Goal: Task Accomplishment & Management: Complete application form

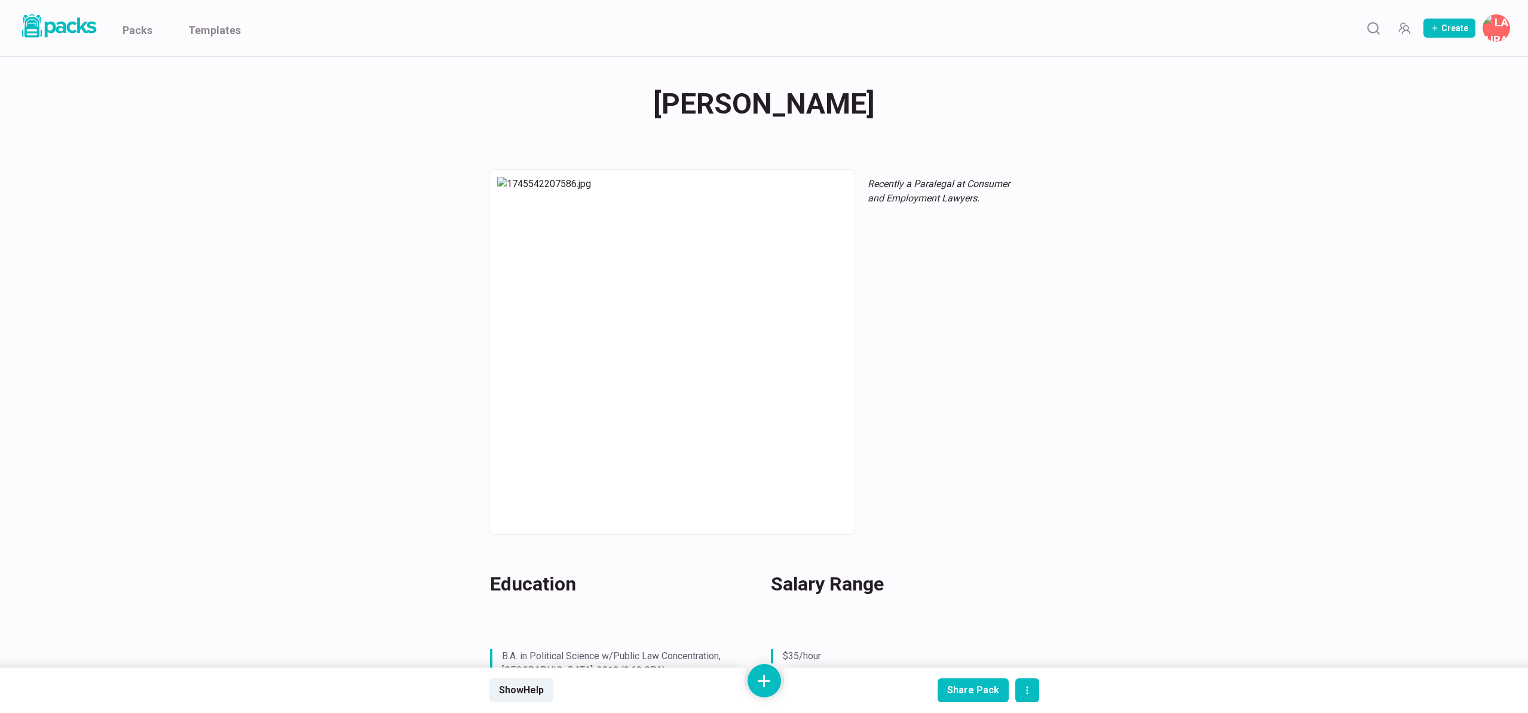
scroll to position [364, 0]
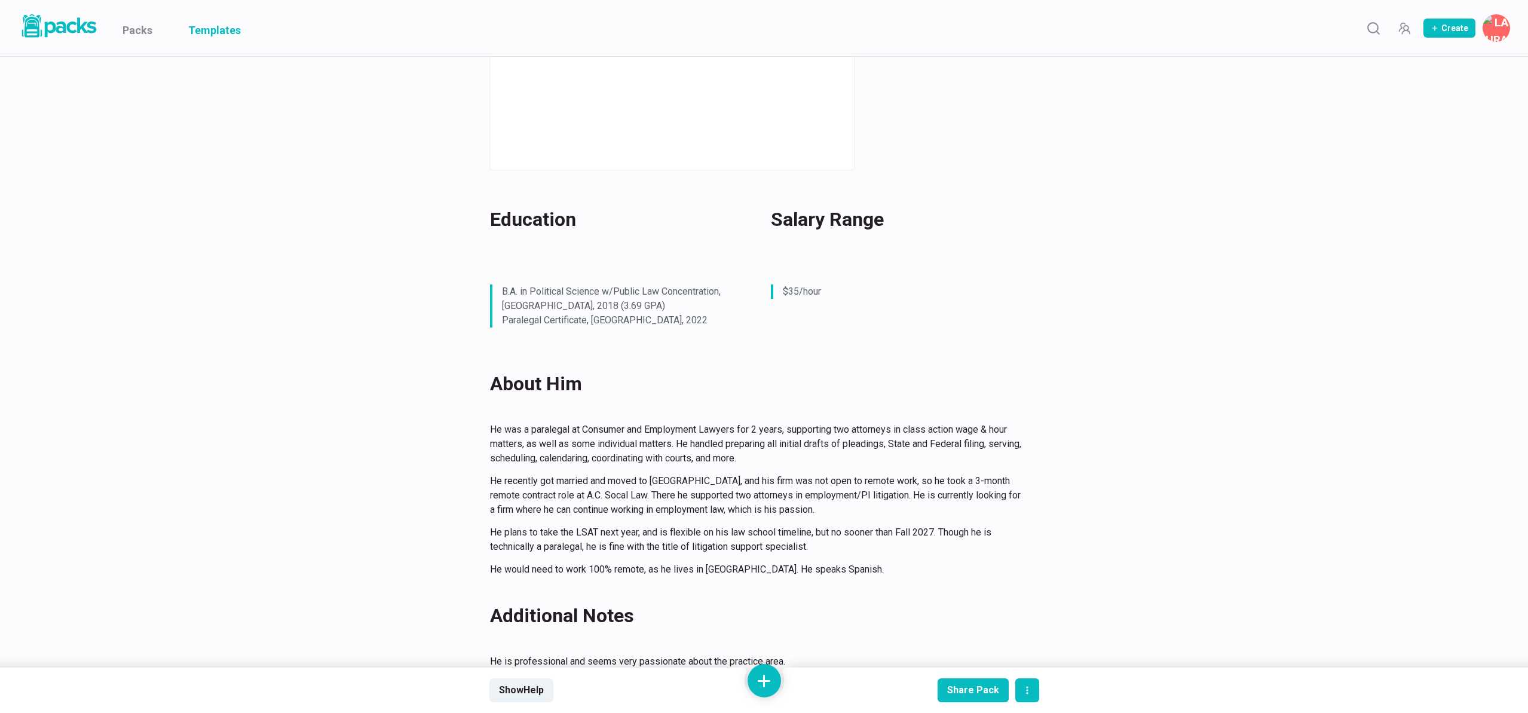
click at [212, 26] on link "Templates" at bounding box center [214, 28] width 53 height 56
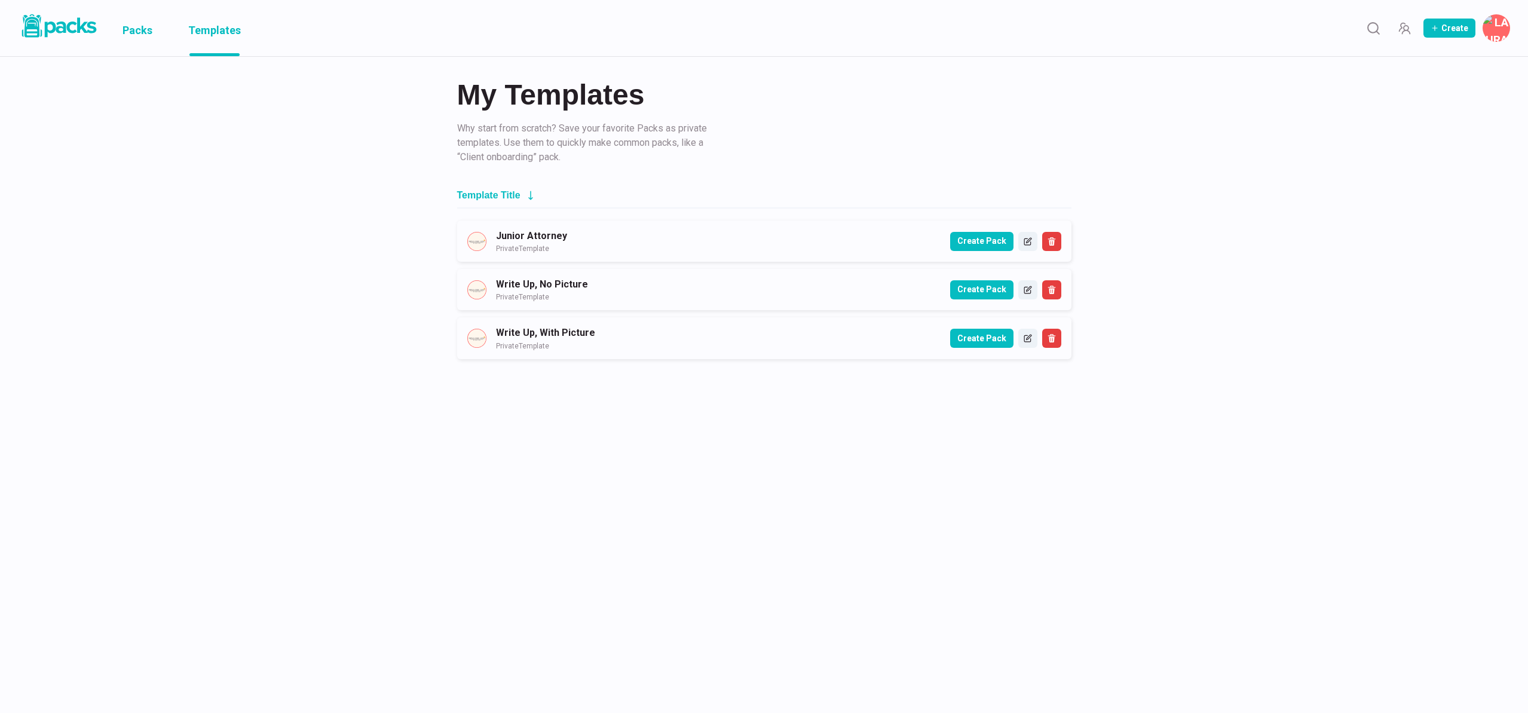
click at [145, 32] on link "Packs" at bounding box center [137, 28] width 30 height 56
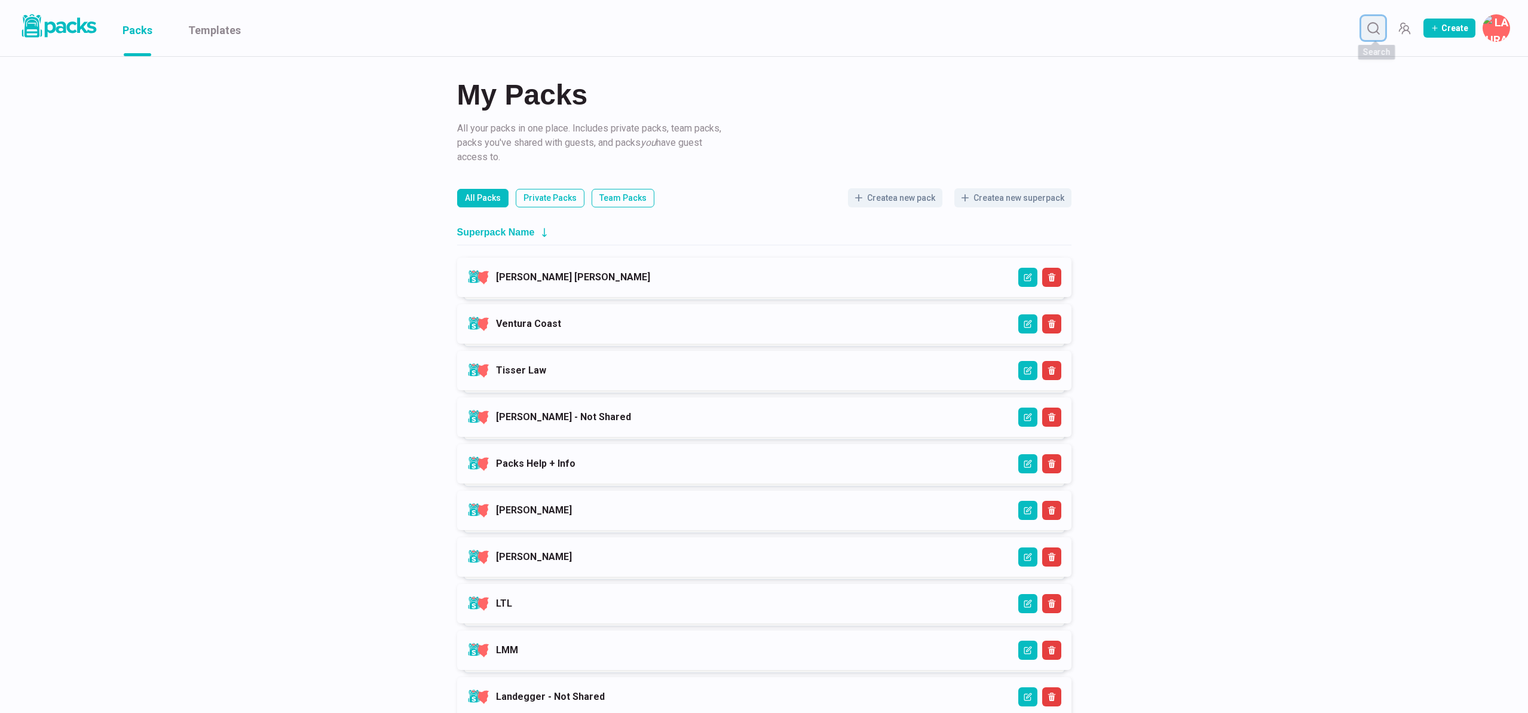
click at [1376, 24] on icon "Search" at bounding box center [1373, 28] width 15 height 15
drag, startPoint x: 164, startPoint y: 29, endPoint x: 128, endPoint y: 27, distance: 35.9
click at [128, 27] on div "carlawesker Clear" at bounding box center [793, 28] width 1365 height 30
type input "wesker"
click at [201, 24] on link "Templates" at bounding box center [214, 28] width 53 height 56
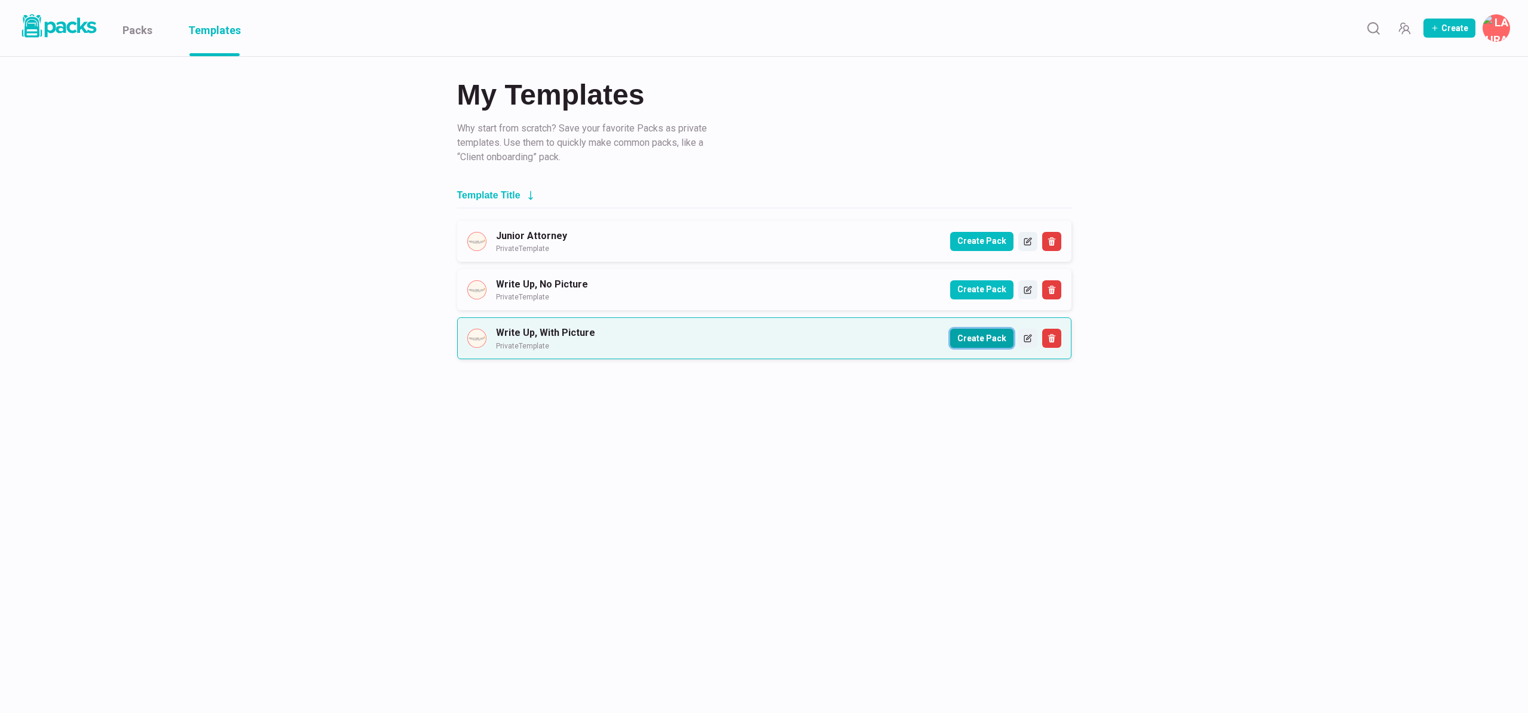
click at [983, 338] on button "Create Pack" at bounding box center [981, 338] width 63 height 19
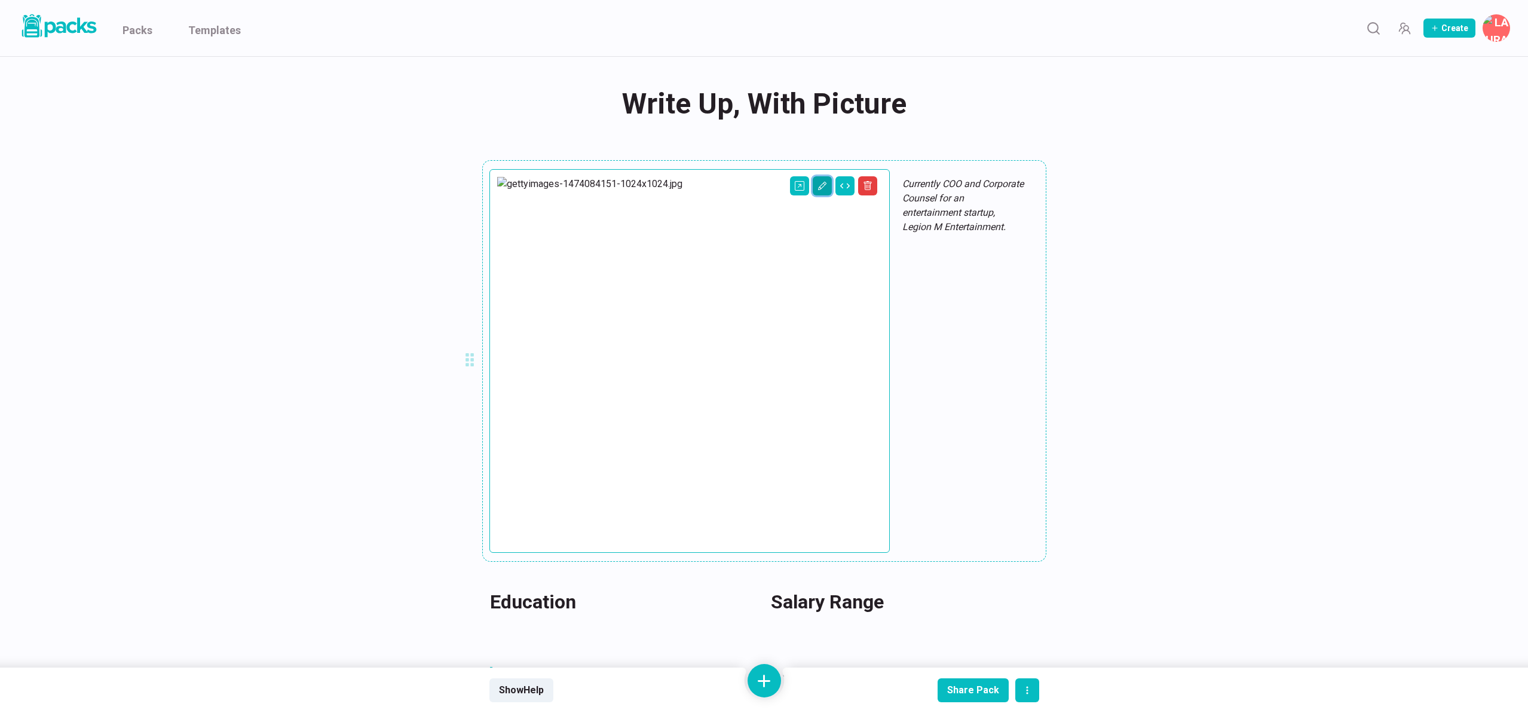
click at [813, 188] on button "Edit asset" at bounding box center [822, 185] width 19 height 19
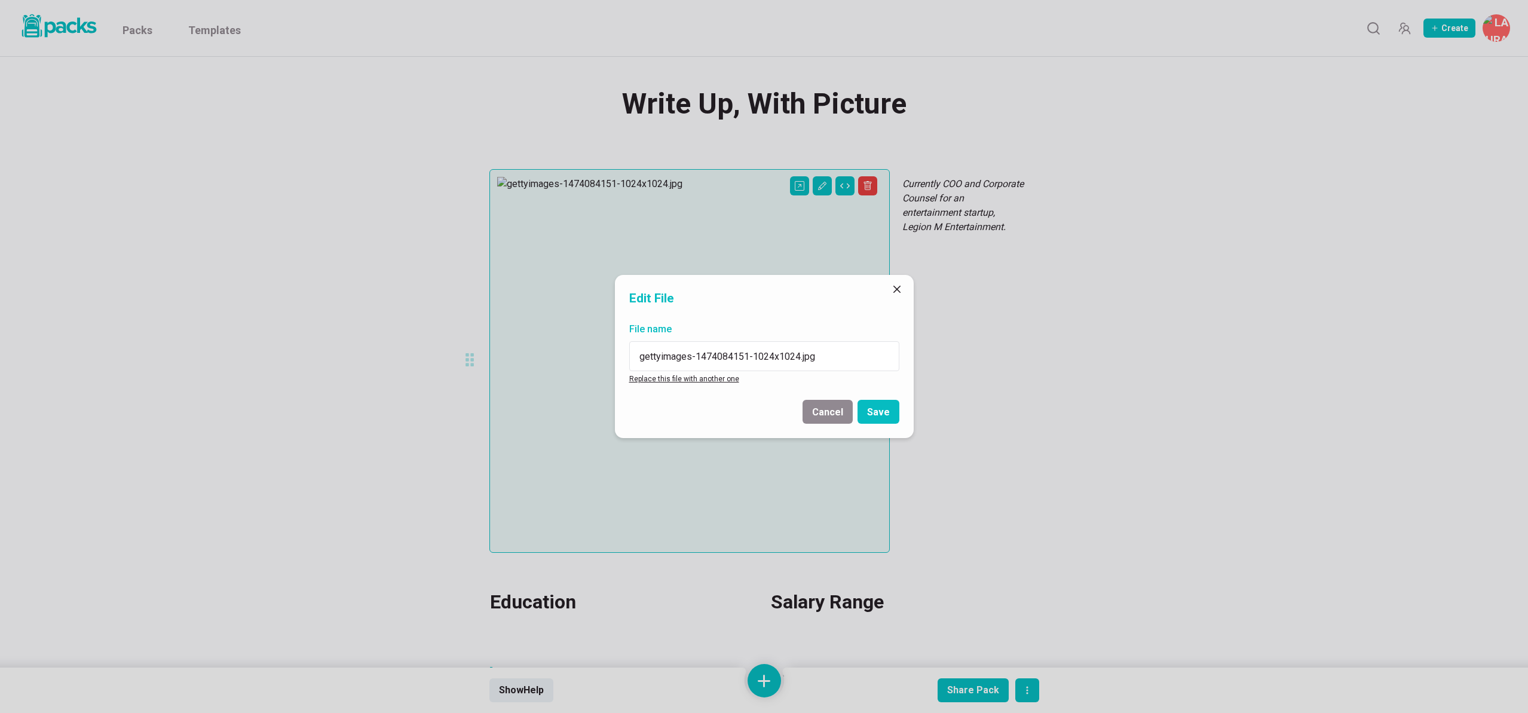
click at [695, 380] on link "Replace this file with another one" at bounding box center [684, 379] width 110 height 8
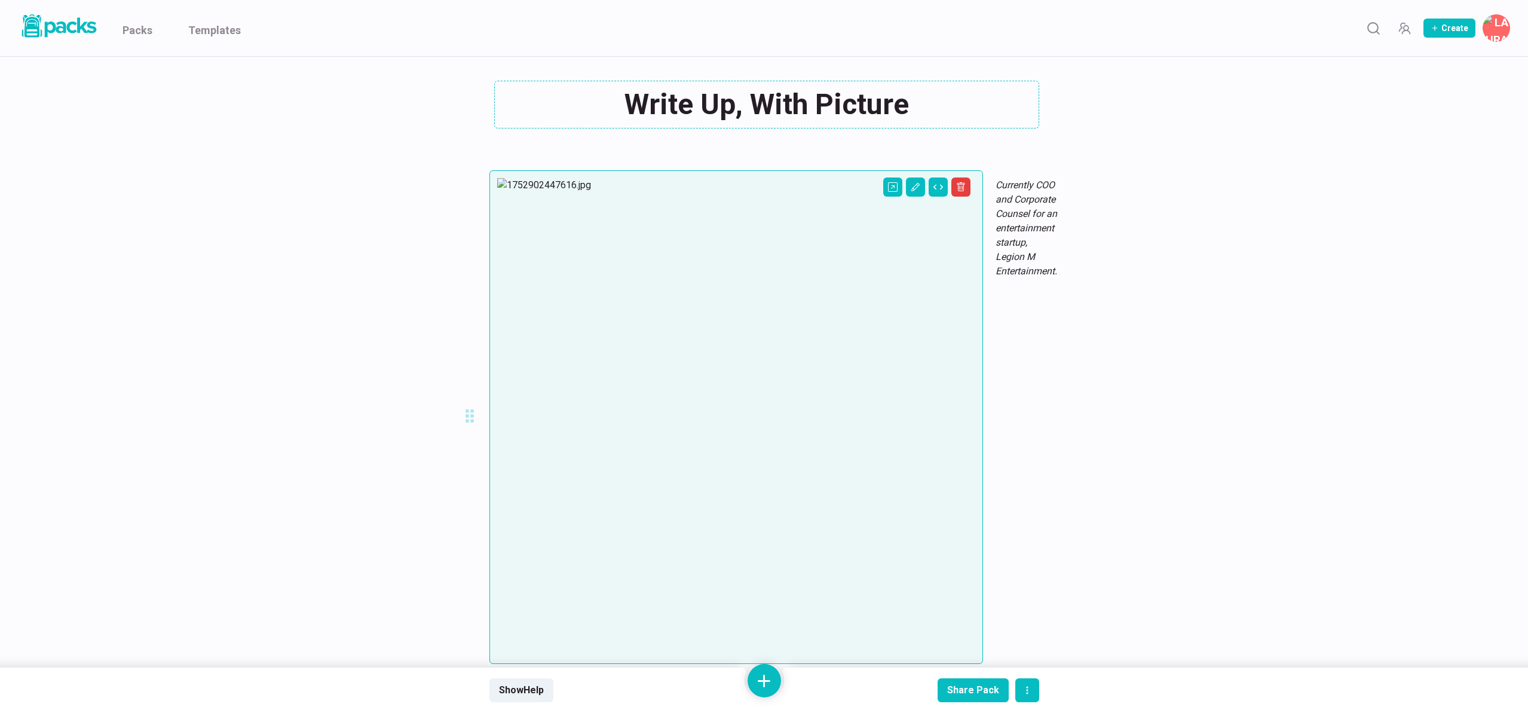
click at [741, 100] on div "Write Up, With Picture Write Up, With Picture" at bounding box center [764, 105] width 550 height 48
click at [740, 100] on textarea "Write Up, With Picture" at bounding box center [766, 105] width 545 height 48
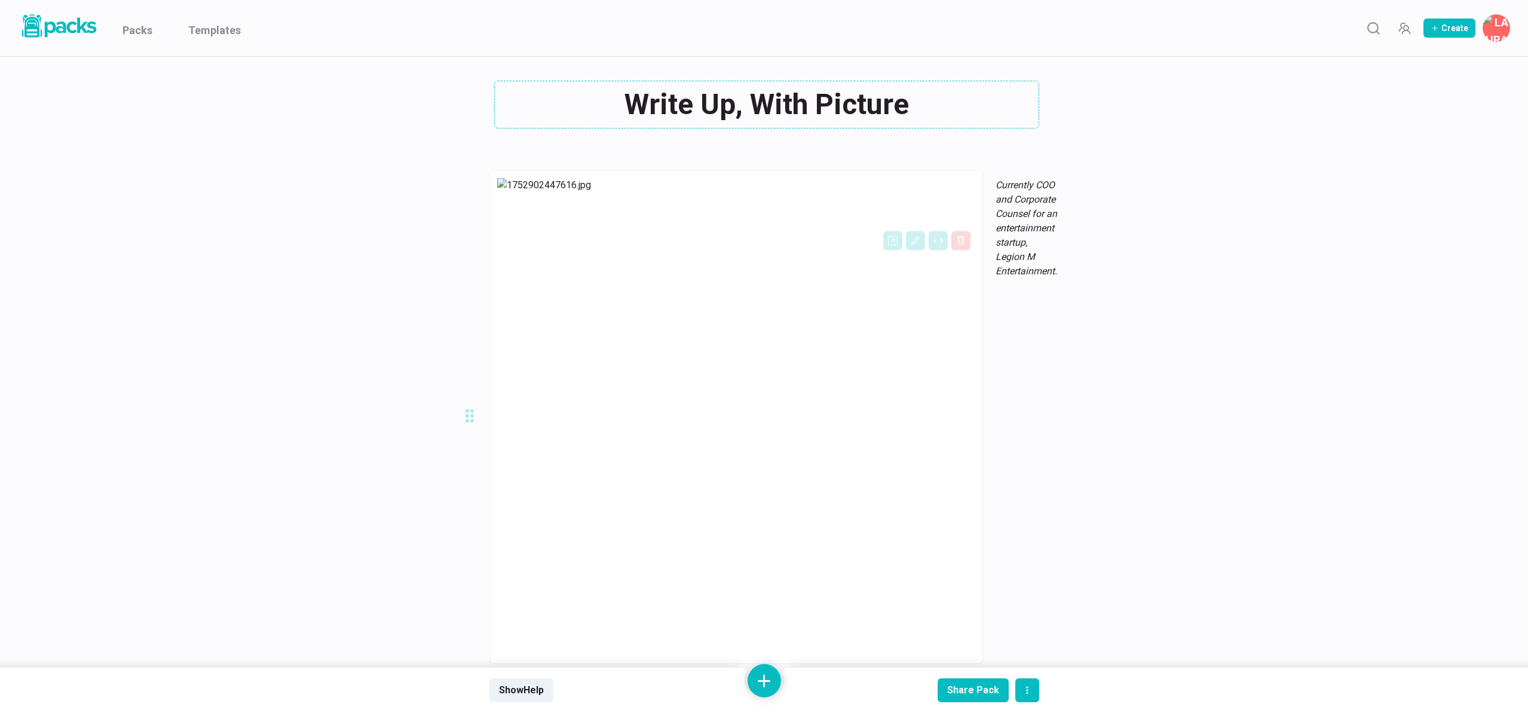
click at [741, 100] on textarea "Write Up, With Picture" at bounding box center [766, 105] width 545 height 48
type textarea "Write Up, With Picture"
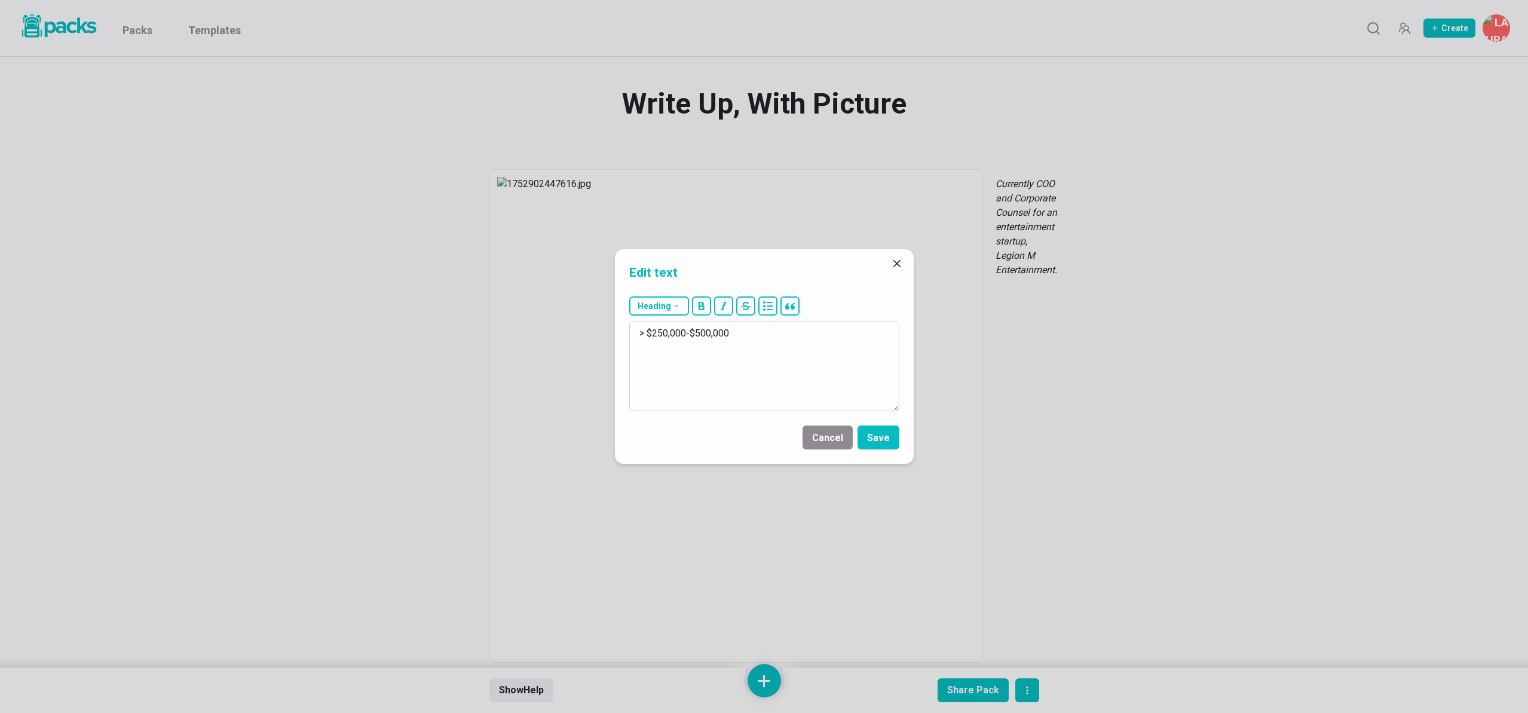
drag, startPoint x: 654, startPoint y: 333, endPoint x: 753, endPoint y: 336, distance: 99.2
click at [753, 336] on textarea "> $250,000-$500,000" at bounding box center [764, 366] width 270 height 90
type textarea "> $30/hour"
click at [884, 435] on button "Save" at bounding box center [878, 437] width 42 height 24
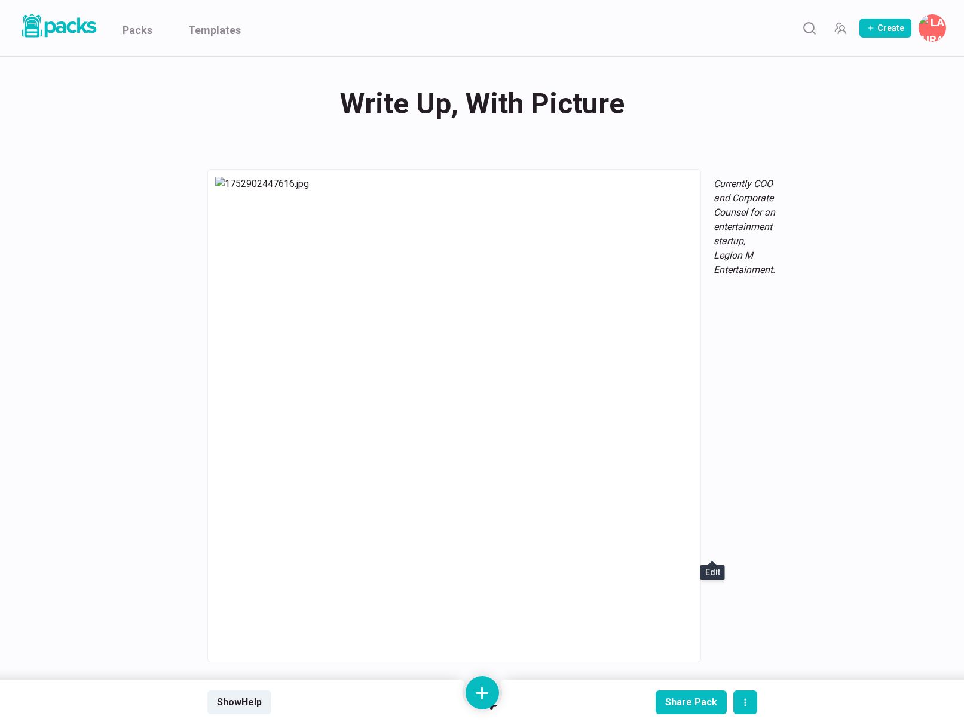
click at [516, 114] on div "Write Up, With Picture Write Up, With Picture" at bounding box center [482, 104] width 550 height 47
click at [0, 0] on textarea "Write Up, With Picture" at bounding box center [0, 0] width 0 height 0
click at [516, 114] on textarea "Write Up, With Picture" at bounding box center [484, 105] width 545 height 48
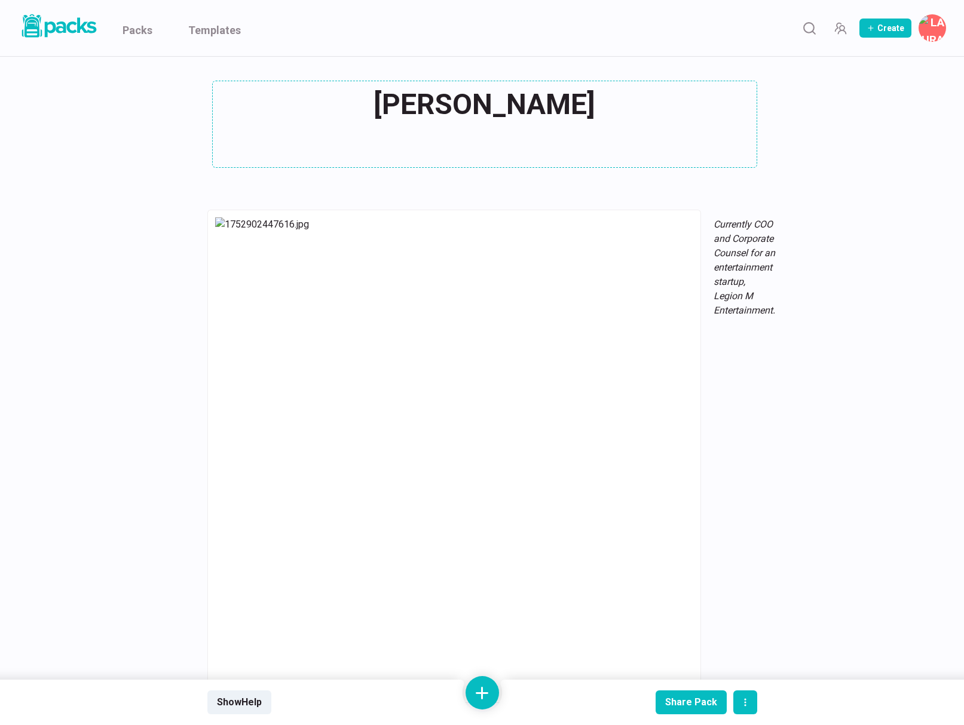
type textarea "[PERSON_NAME]"
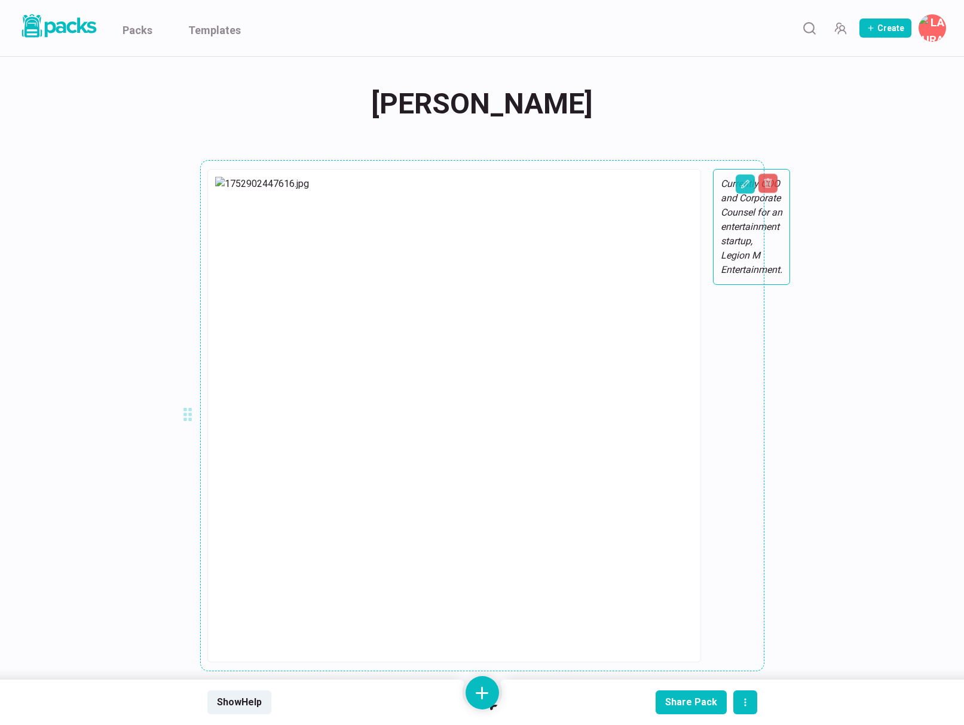
click at [713, 207] on div "Currently COO and Corporate Counsel for an entertainment startup, Legion M Ente…" at bounding box center [751, 227] width 77 height 116
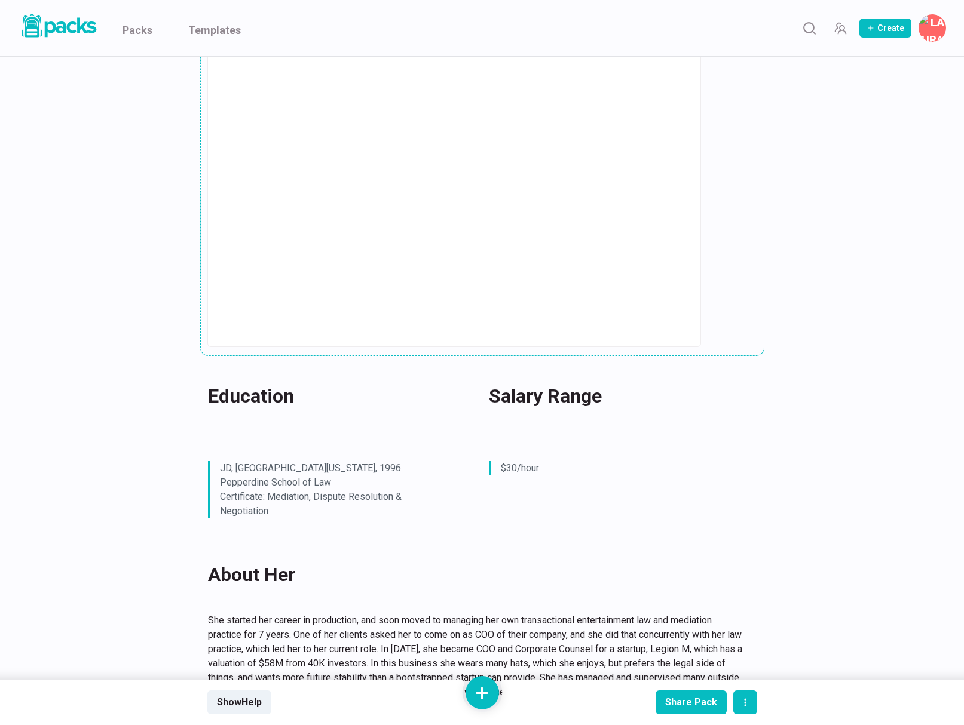
scroll to position [751, 0]
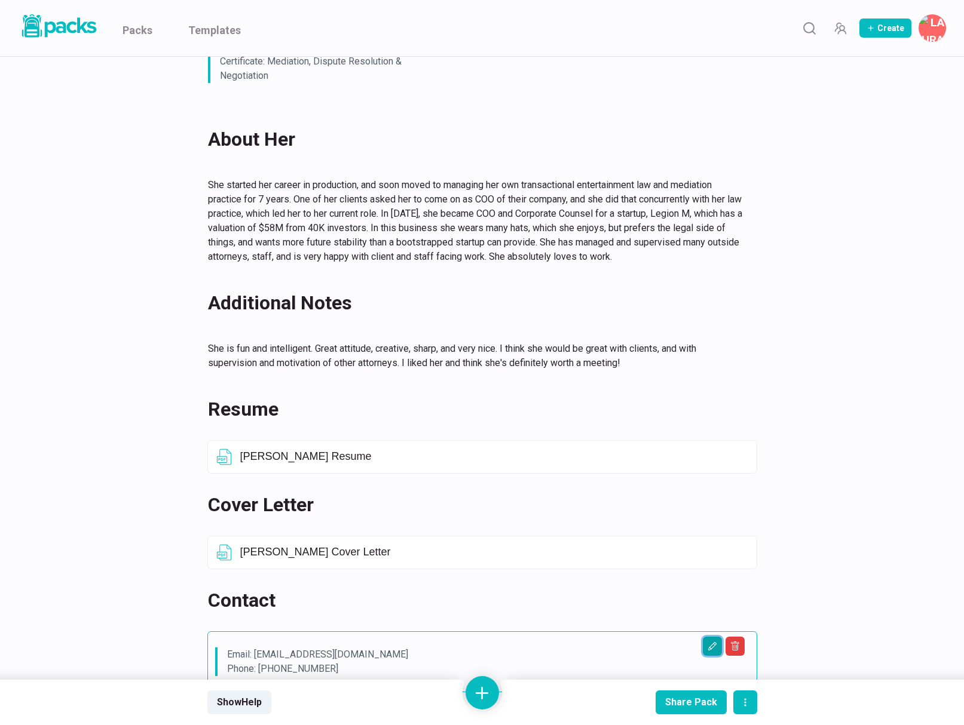
click at [714, 642] on icon "Edit asset" at bounding box center [712, 647] width 10 height 10
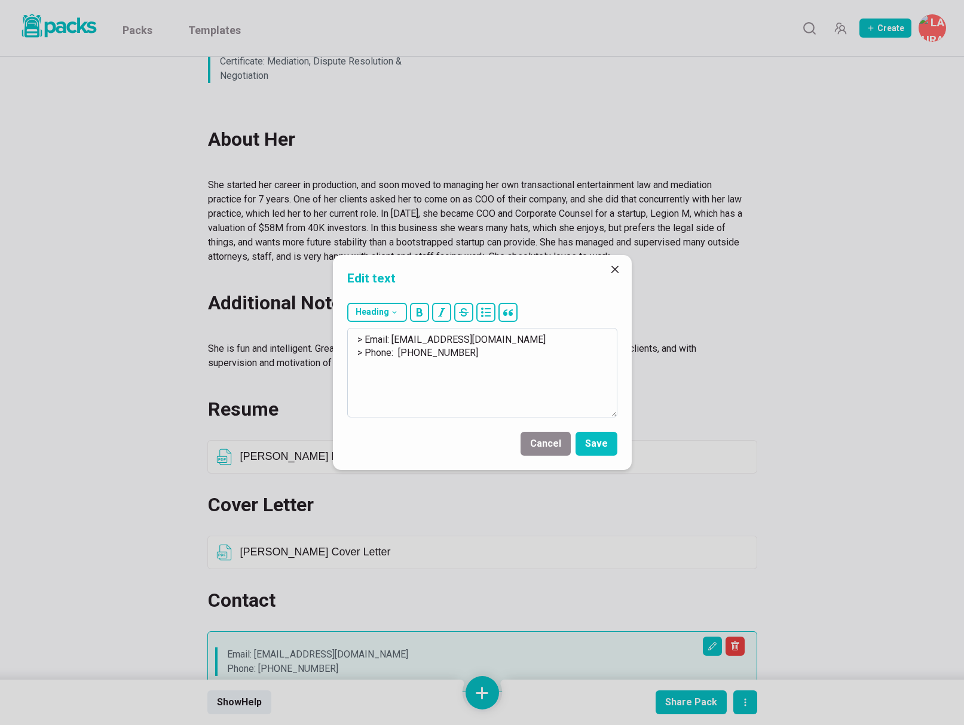
drag, startPoint x: 394, startPoint y: 338, endPoint x: 538, endPoint y: 338, distance: 143.4
click at [538, 338] on textarea "> Email: TerriLubaroff@gmail.com > Phone: (310) 245-9932" at bounding box center [482, 373] width 270 height 90
drag, startPoint x: 398, startPoint y: 353, endPoint x: 527, endPoint y: 360, distance: 129.2
click at [527, 360] on textarea "> Email: kevinwguzman18@gmail.com > Phone: (310) 245-9932" at bounding box center [482, 373] width 270 height 90
paste textarea "(901) 490-6485"
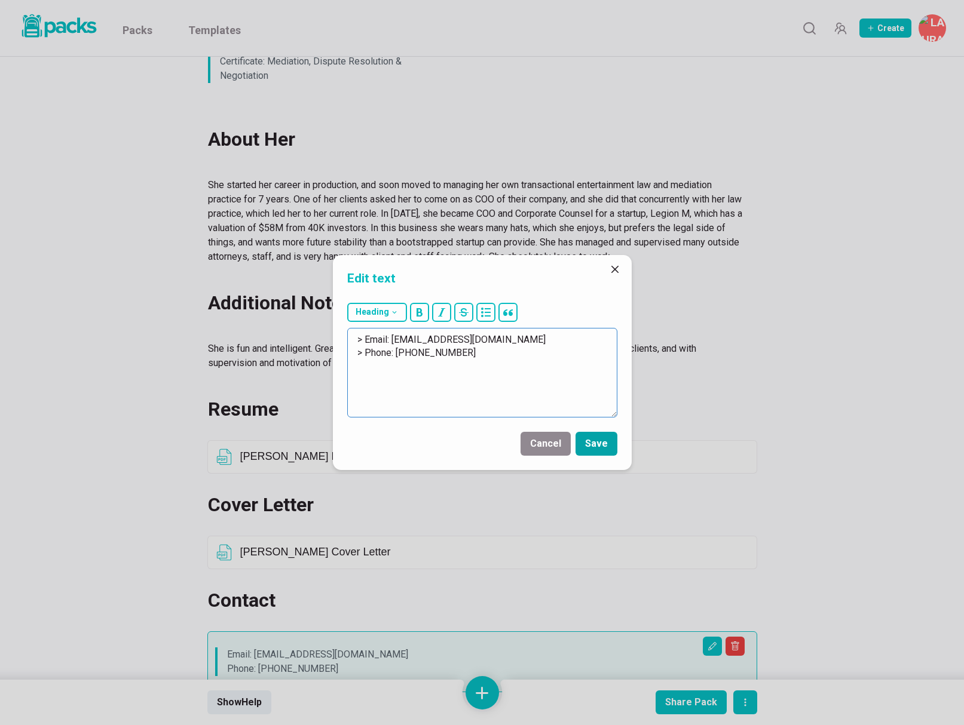
type textarea "> Email: kevinwguzman18@gmail.com > Phone: (901) 490-6485"
click at [600, 443] on button "Save" at bounding box center [596, 444] width 42 height 24
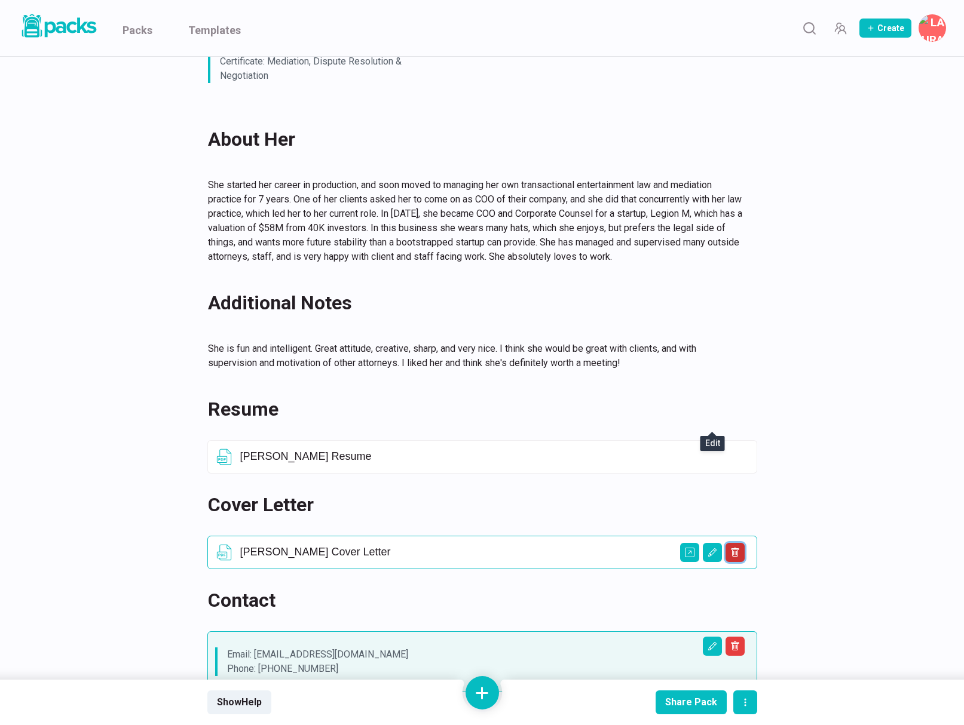
click at [735, 548] on icon "Delete asset" at bounding box center [735, 553] width 10 height 10
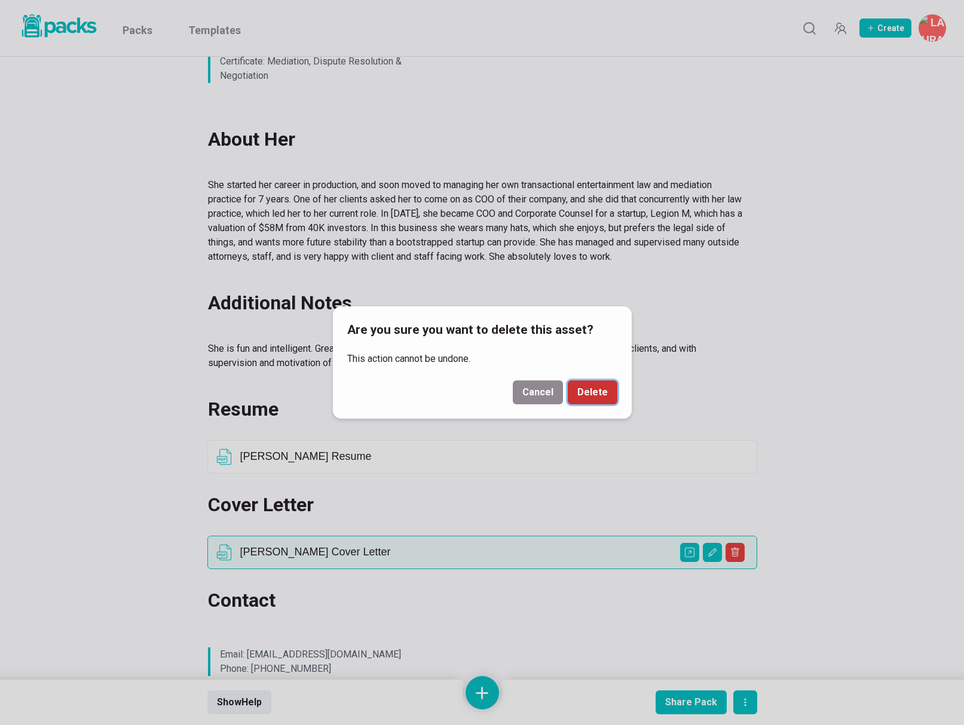
click at [597, 391] on button "Delete" at bounding box center [593, 393] width 50 height 24
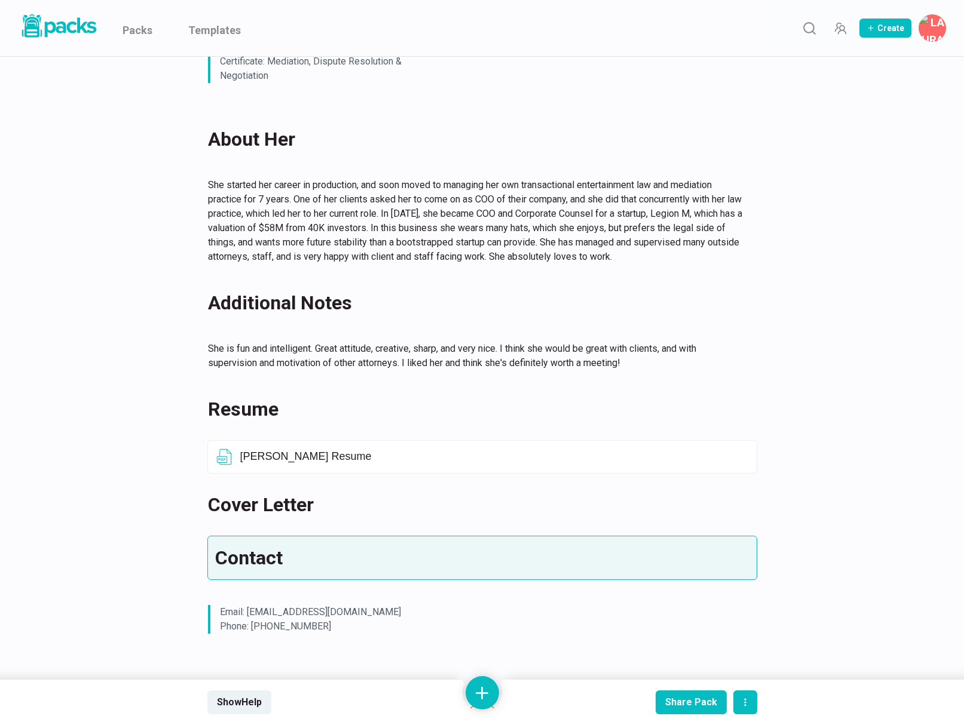
scroll to position [709, 0]
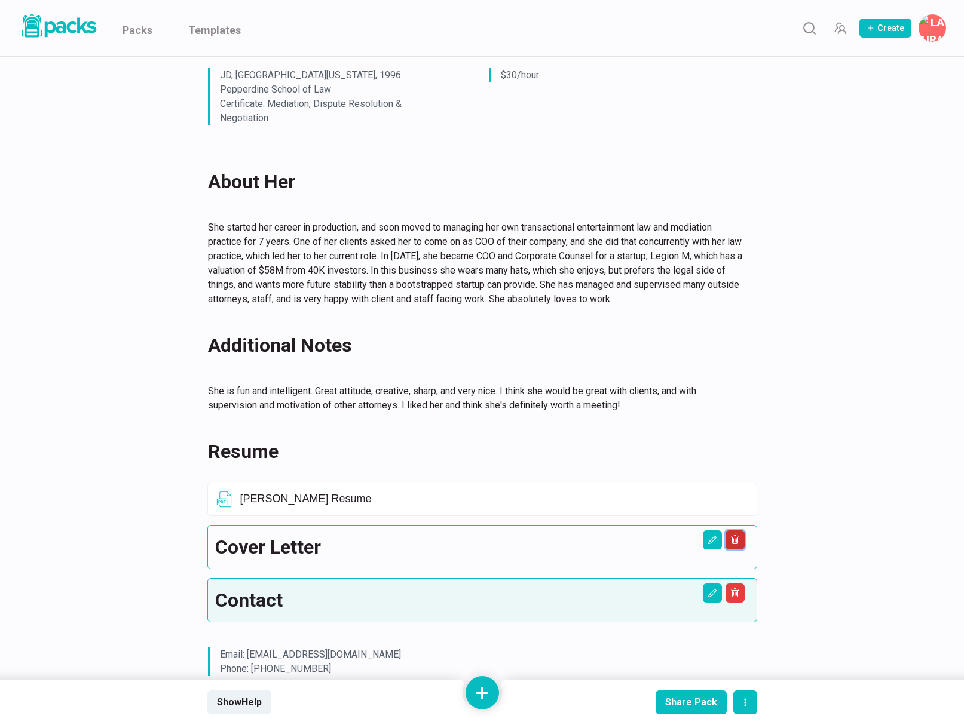
click at [738, 535] on icon "Delete asset" at bounding box center [735, 540] width 10 height 10
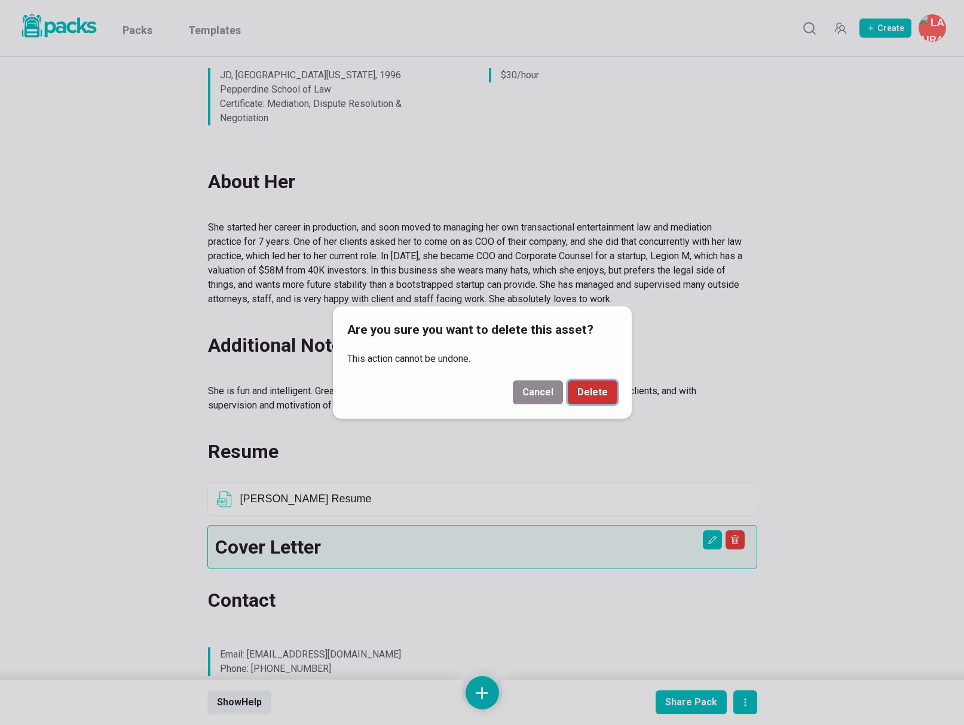
click at [594, 393] on button "Delete" at bounding box center [593, 393] width 50 height 24
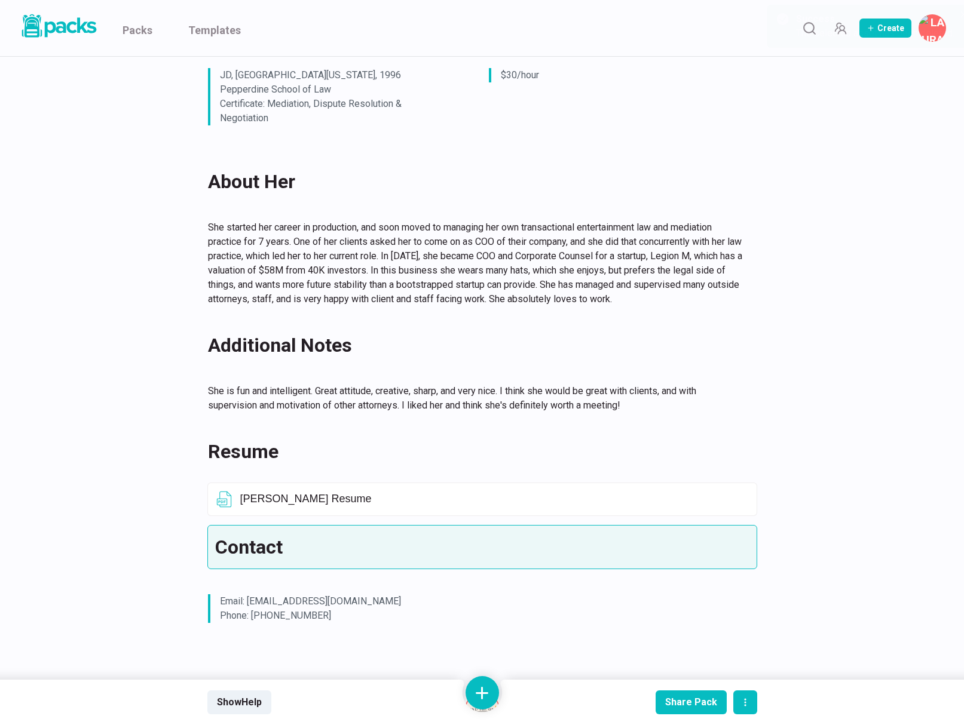
scroll to position [655, 0]
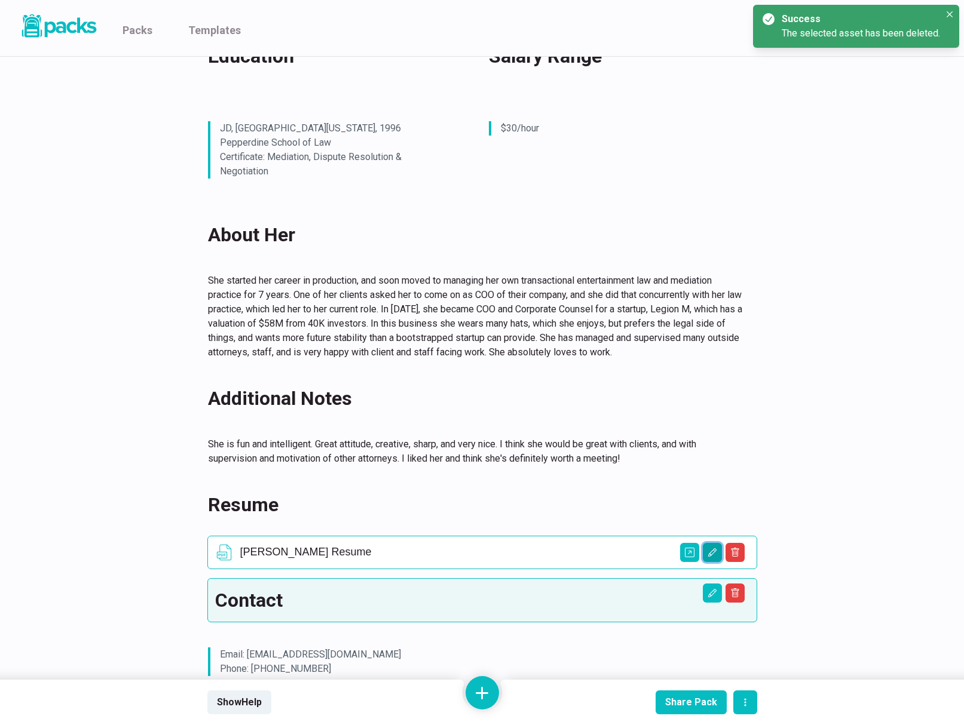
click at [710, 548] on icon "Edit asset" at bounding box center [712, 553] width 10 height 10
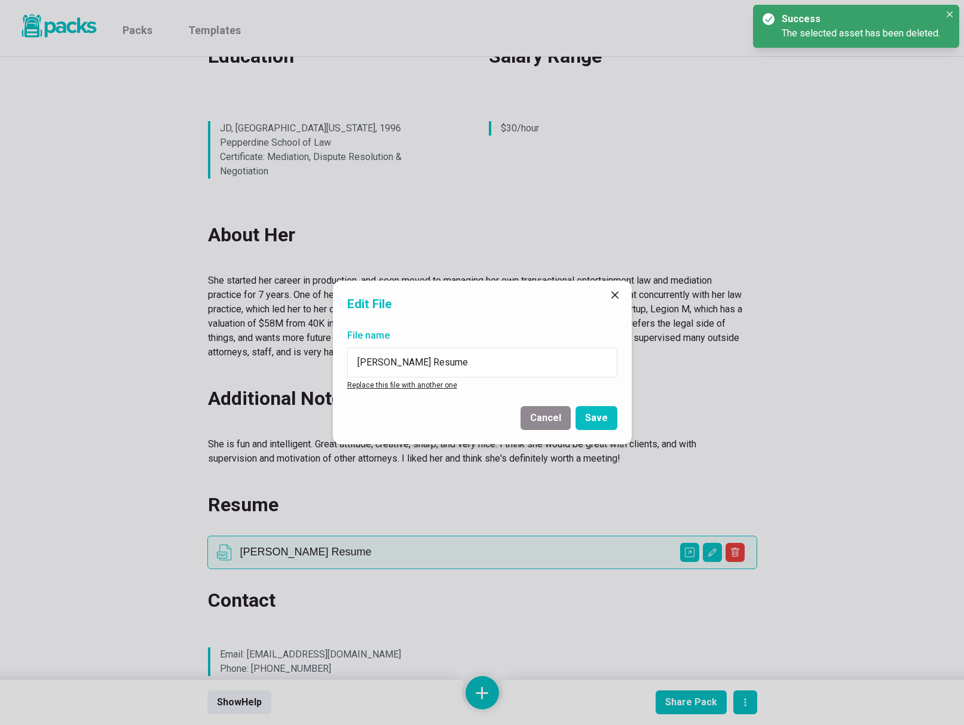
click at [411, 384] on link "Replace this file with another one" at bounding box center [402, 385] width 110 height 8
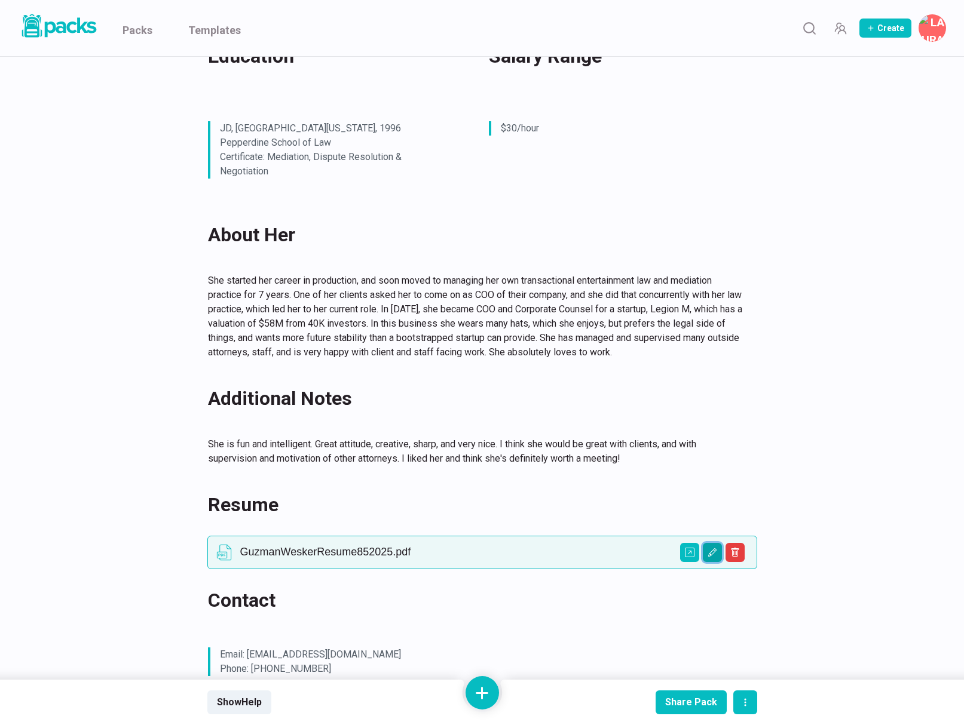
click at [707, 548] on icon "Edit asset" at bounding box center [712, 553] width 10 height 10
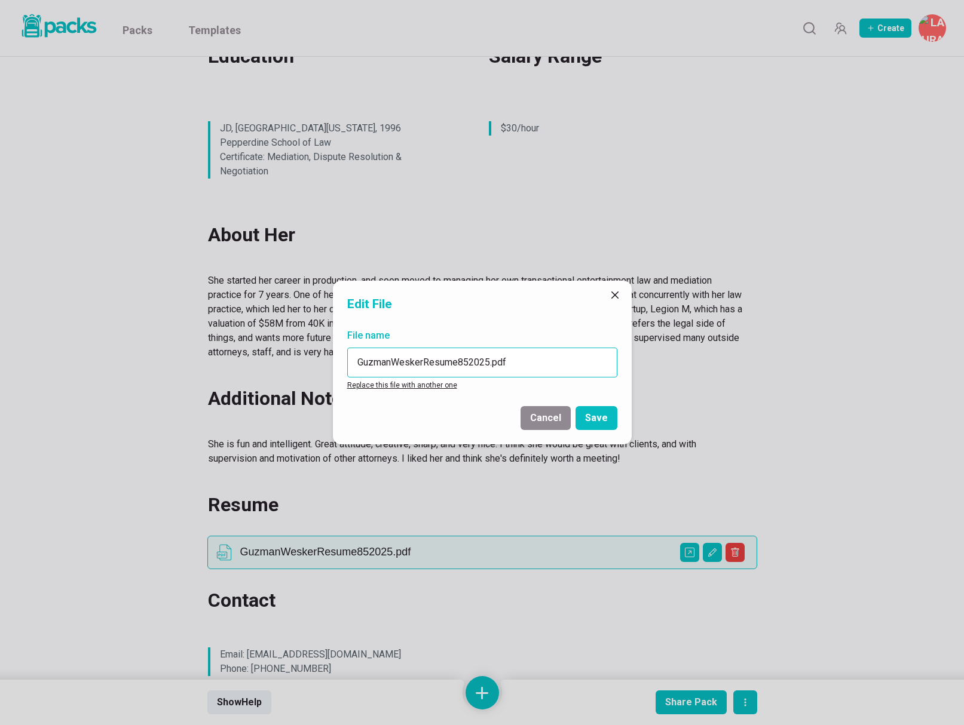
drag, startPoint x: 392, startPoint y: 361, endPoint x: 339, endPoint y: 358, distance: 52.6
click at [340, 358] on div "File name GuzmanWeskerResume852025.pdf Replace this file with another one" at bounding box center [482, 360] width 299 height 73
click at [390, 364] on input "WeskerResume852025.pdf" at bounding box center [482, 363] width 270 height 30
paste input "Guzman"
drag, startPoint x: 468, startPoint y: 358, endPoint x: 495, endPoint y: 358, distance: 26.9
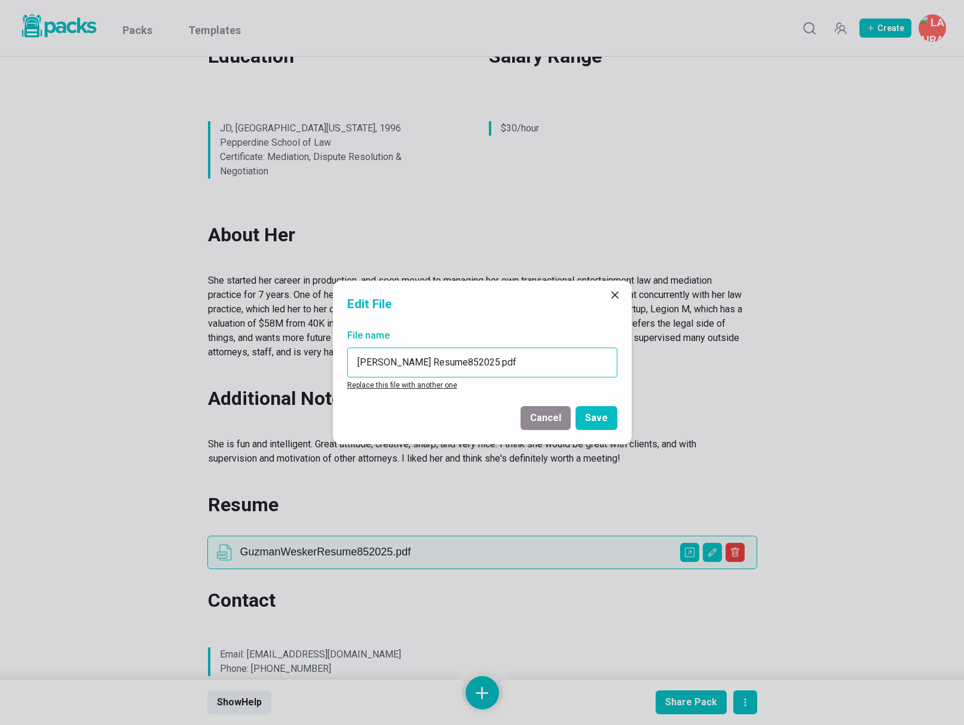
click at [498, 355] on input "Wesker Guzman Resume852025.pdf" at bounding box center [482, 363] width 270 height 30
drag, startPoint x: 495, startPoint y: 360, endPoint x: 464, endPoint y: 361, distance: 30.5
click at [464, 361] on input "Wesker Guzman Resume852025.pdf" at bounding box center [482, 363] width 270 height 30
type input "Wesker Guzman Resume.pdf"
click at [611, 421] on button "Save" at bounding box center [596, 418] width 42 height 24
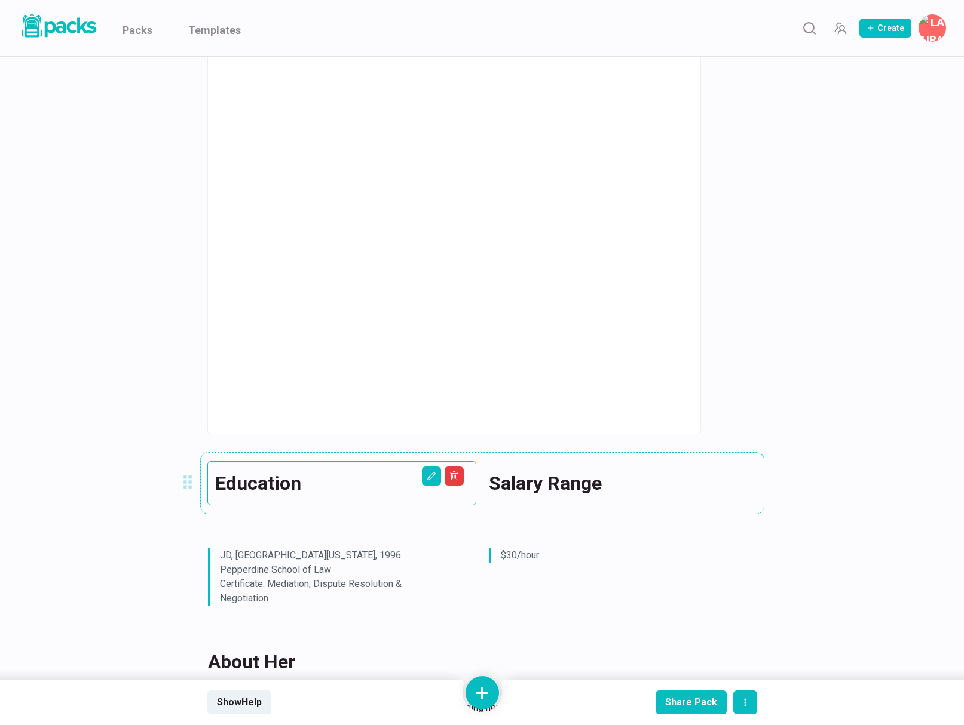
scroll to position [226, 0]
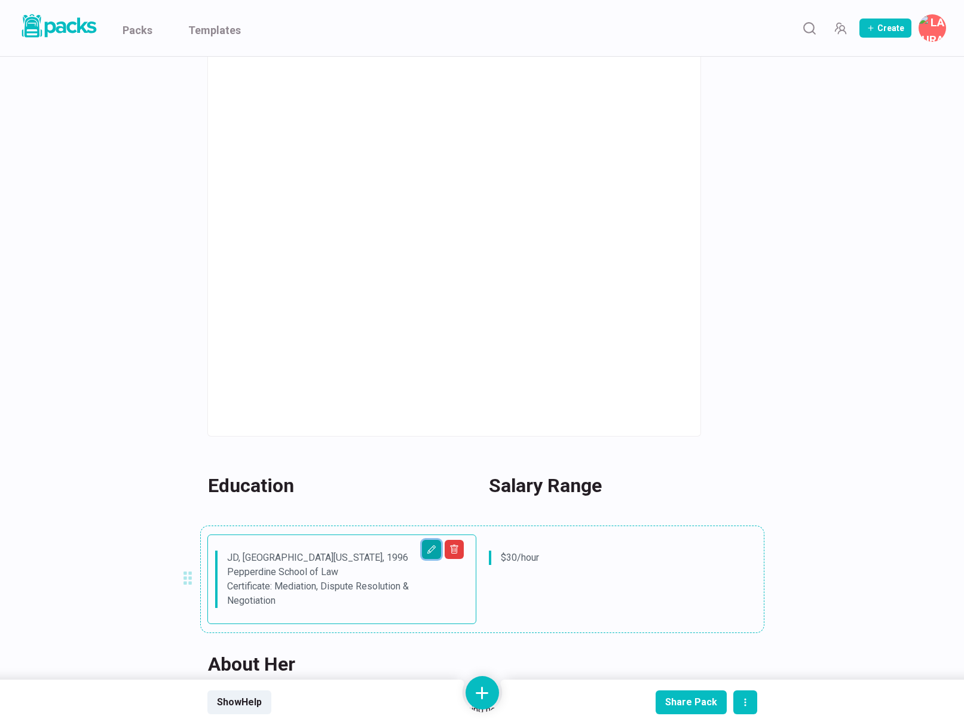
click at [433, 545] on icon "Edit asset" at bounding box center [432, 550] width 10 height 10
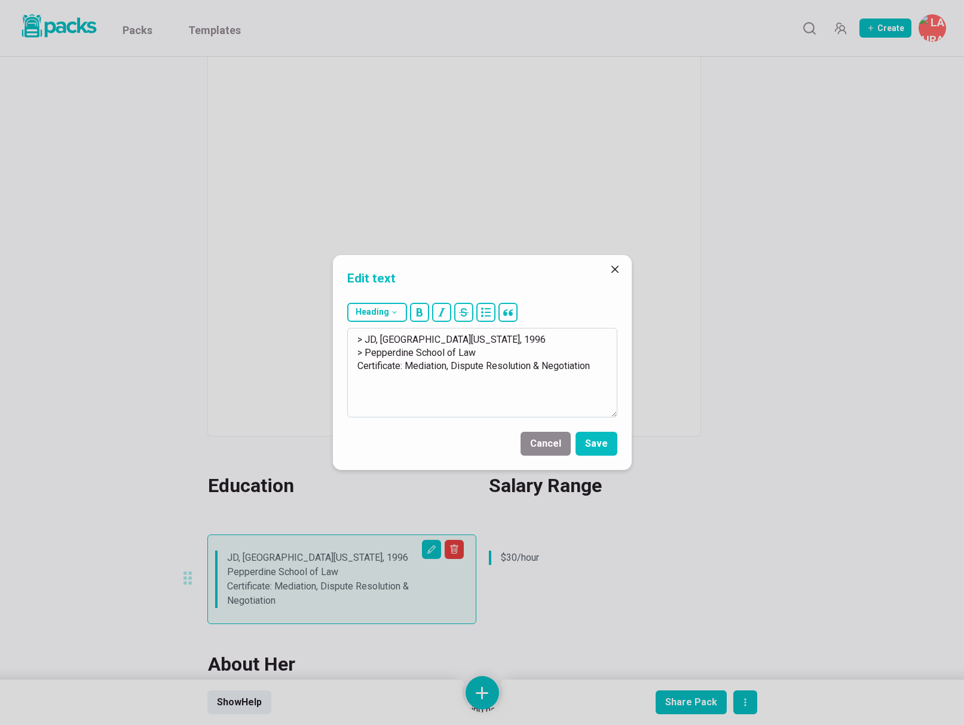
drag, startPoint x: 366, startPoint y: 339, endPoint x: 426, endPoint y: 390, distance: 79.3
click at [426, 390] on textarea "> JD, University of Florida Law School, 1996 > Pepperdine School of Law Certifi…" at bounding box center [482, 373] width 270 height 90
drag, startPoint x: 367, startPoint y: 338, endPoint x: 412, endPoint y: 339, distance: 44.8
click at [412, 338] on textarea "> Bachelor of Professional & Liberal Studies" at bounding box center [482, 373] width 270 height 90
click at [554, 343] on textarea "> B.A. in Professional & Liberal Studies" at bounding box center [482, 373] width 270 height 90
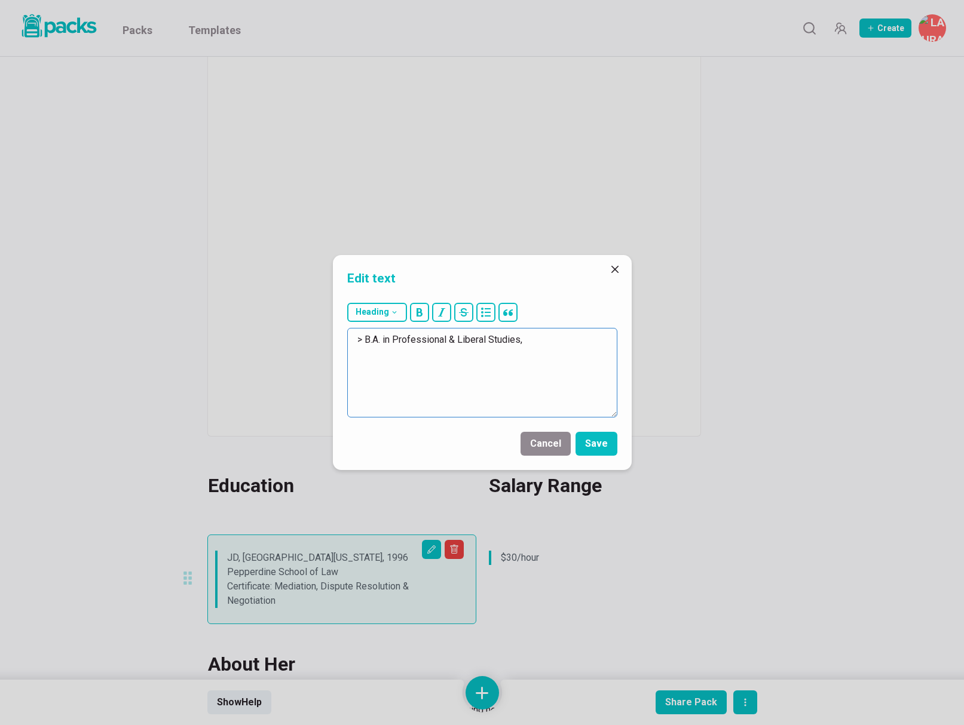
paste textarea "University of Memphis"
type textarea "> B.A. in Professional & Liberal Studies, University of Memphis, 2023 (Cum Laud…"
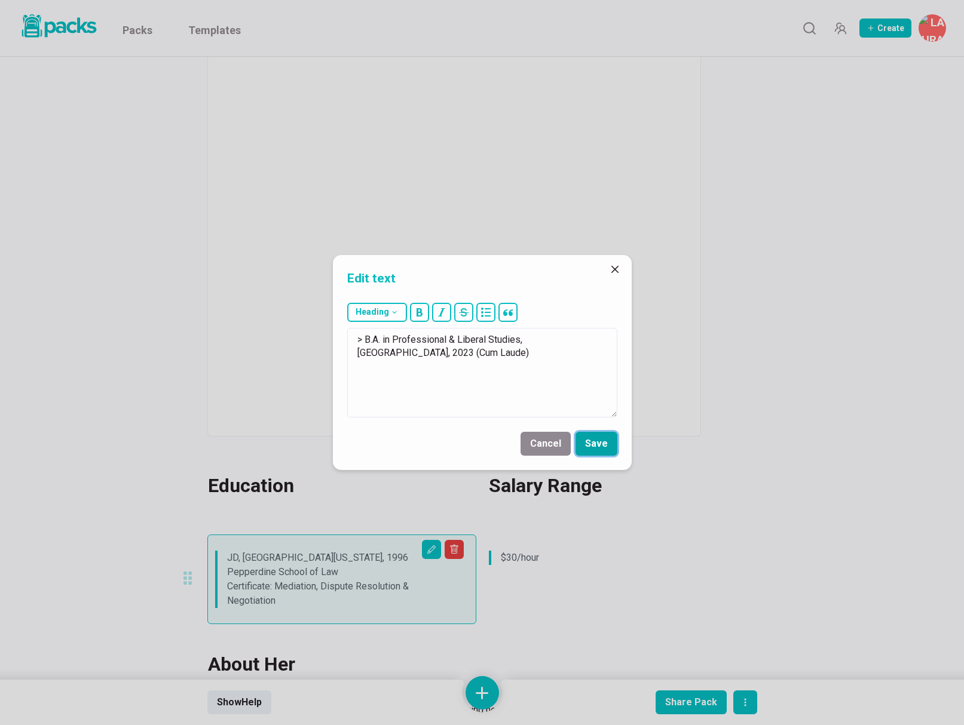
click at [602, 445] on button "Save" at bounding box center [596, 444] width 42 height 24
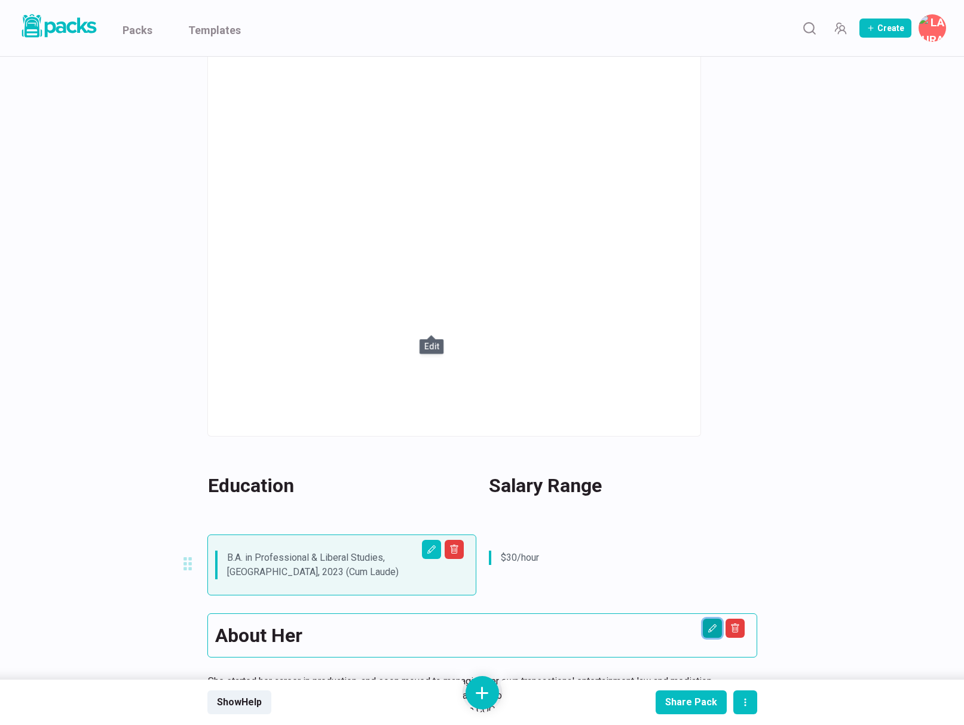
click at [712, 624] on icon "Edit asset" at bounding box center [712, 629] width 10 height 10
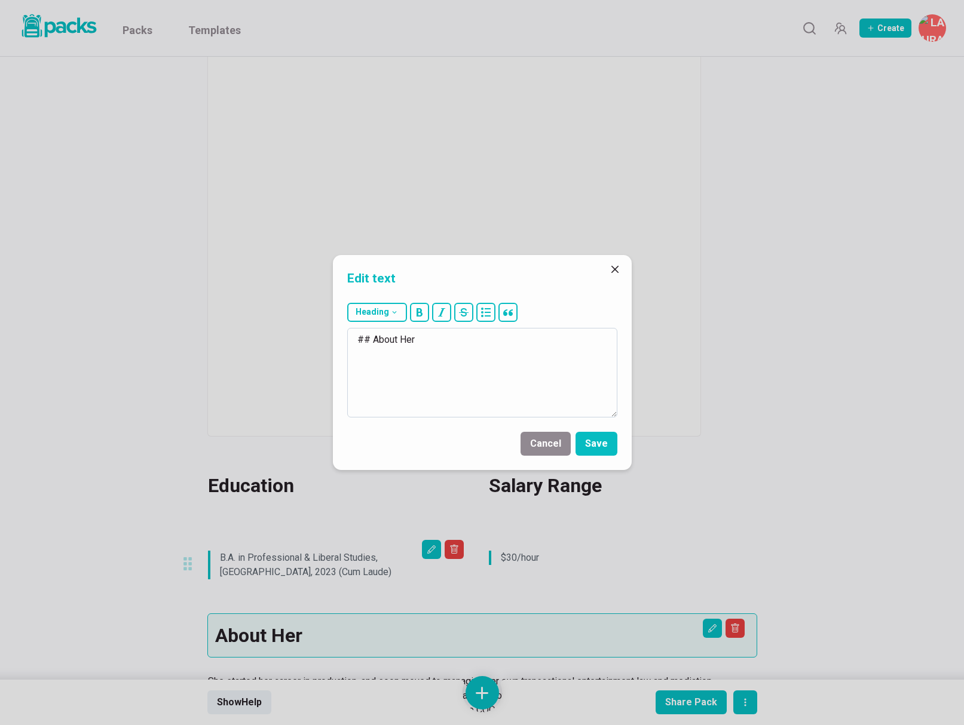
drag, startPoint x: 401, startPoint y: 339, endPoint x: 428, endPoint y: 339, distance: 27.5
click at [428, 339] on textarea "## About Her" at bounding box center [482, 373] width 270 height 90
type textarea "## About Him"
click at [612, 442] on button "Save" at bounding box center [596, 444] width 42 height 24
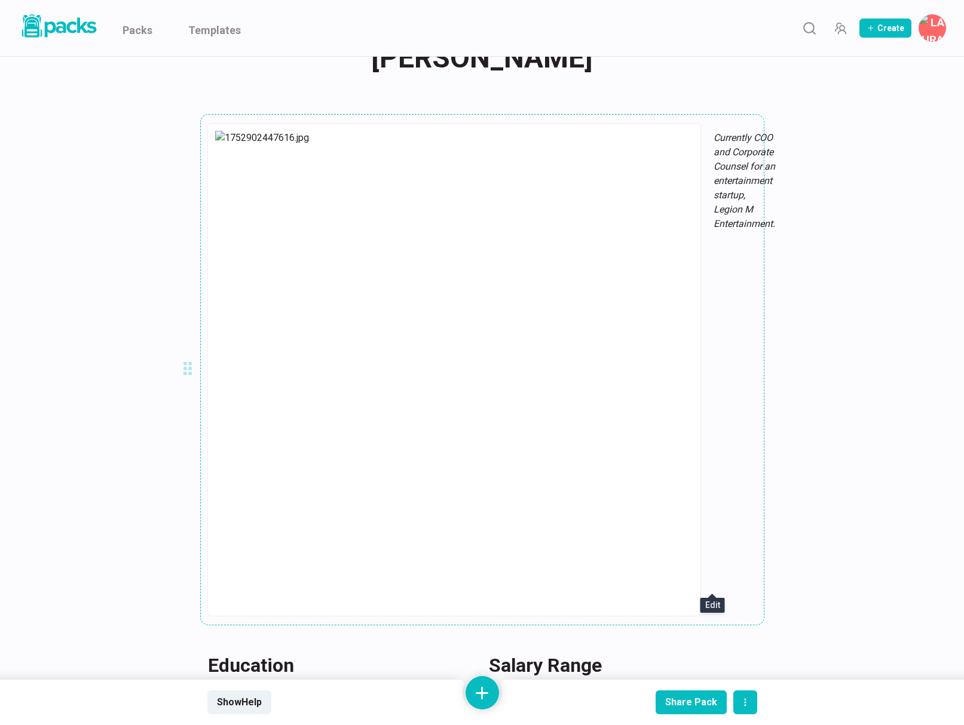
scroll to position [33, 0]
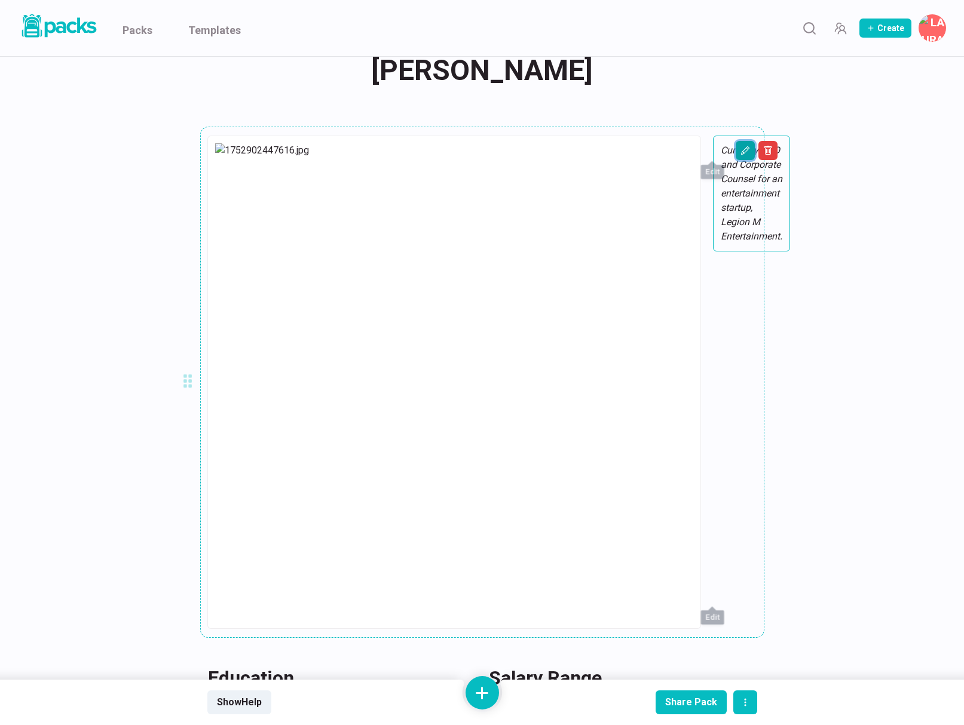
click at [740, 151] on icon "Edit asset" at bounding box center [745, 151] width 10 height 10
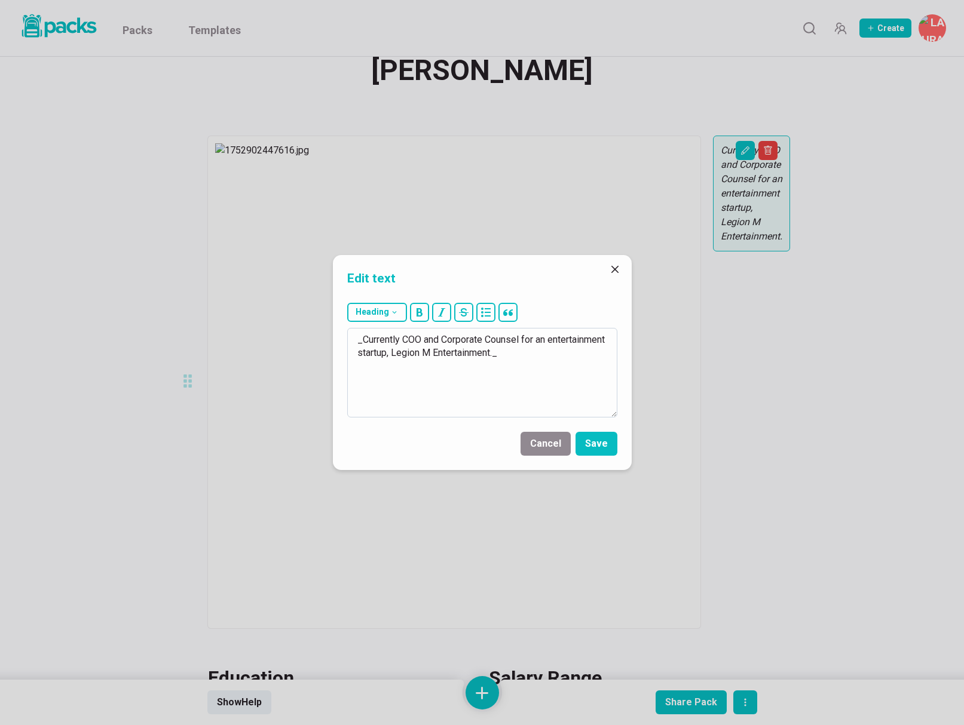
drag, startPoint x: 363, startPoint y: 338, endPoint x: 556, endPoint y: 348, distance: 193.3
click at [556, 348] on textarea "_Currently COO and Corporate Counsel for an entertainment startup, Legion M Ent…" at bounding box center [482, 373] width 270 height 90
click at [400, 339] on textarea "_Recently Legal Assistant ._" at bounding box center [482, 373] width 270 height 90
click at [474, 340] on textarea "_Recently a Legal Assistant ._" at bounding box center [482, 373] width 270 height 90
type textarea "_Recently a Legal Assistant at Hodum Law._"
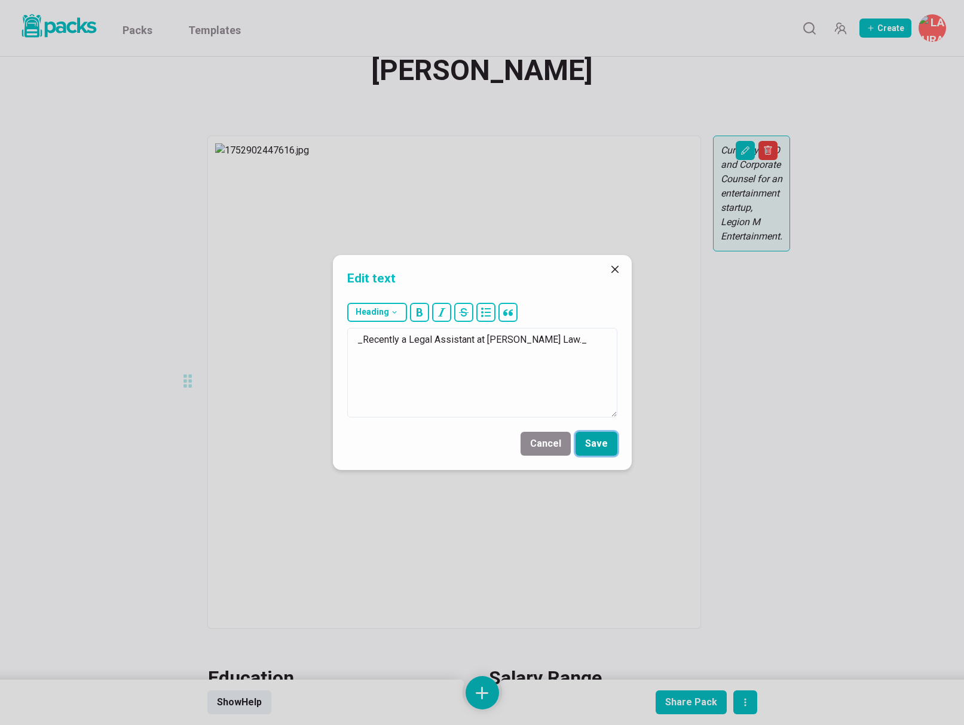
click at [595, 444] on button "Save" at bounding box center [596, 444] width 42 height 24
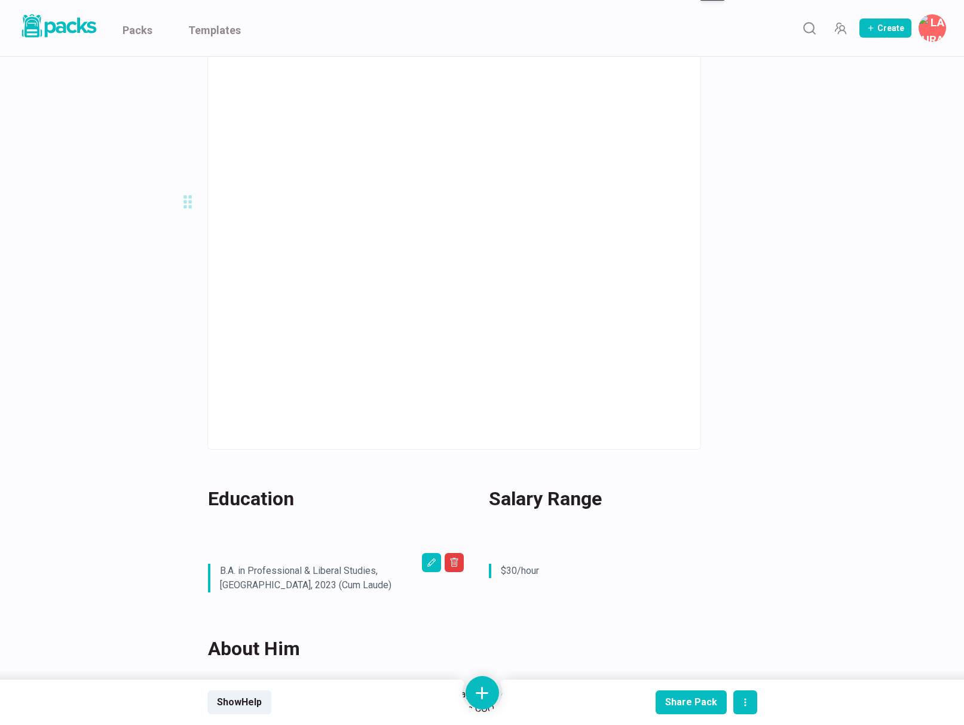
scroll to position [247, 0]
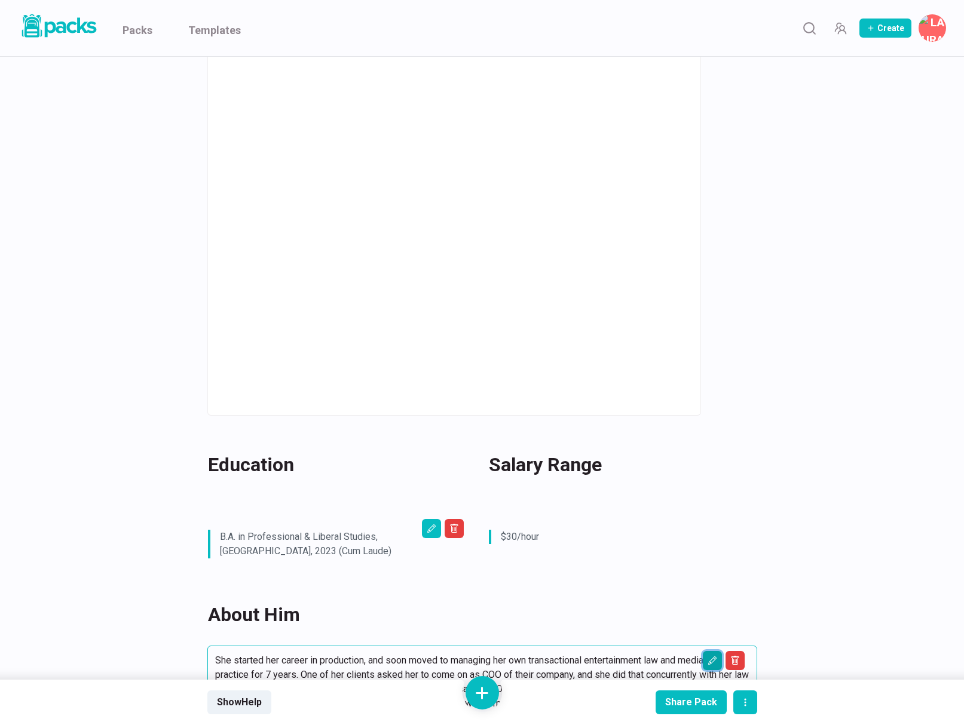
click at [707, 656] on icon "Edit asset" at bounding box center [712, 661] width 10 height 10
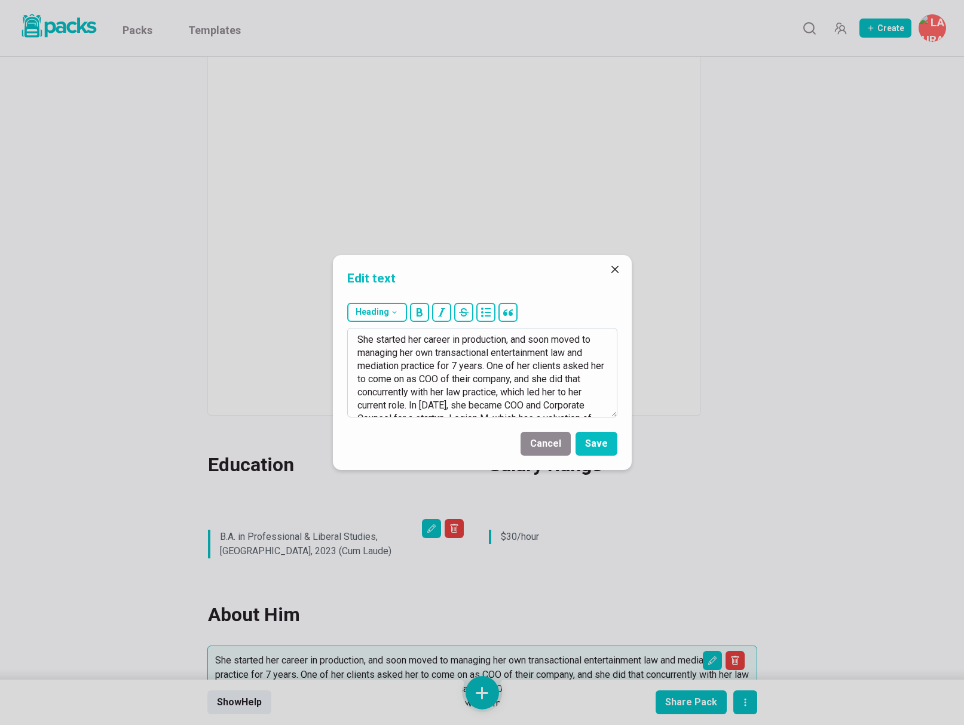
click at [565, 401] on textarea "She started her career in production, and soon moved to managing her own transa…" at bounding box center [482, 373] width 270 height 90
type textarea "He recently relocated to Los Angeles in March 2025 and is looking to continue b…"
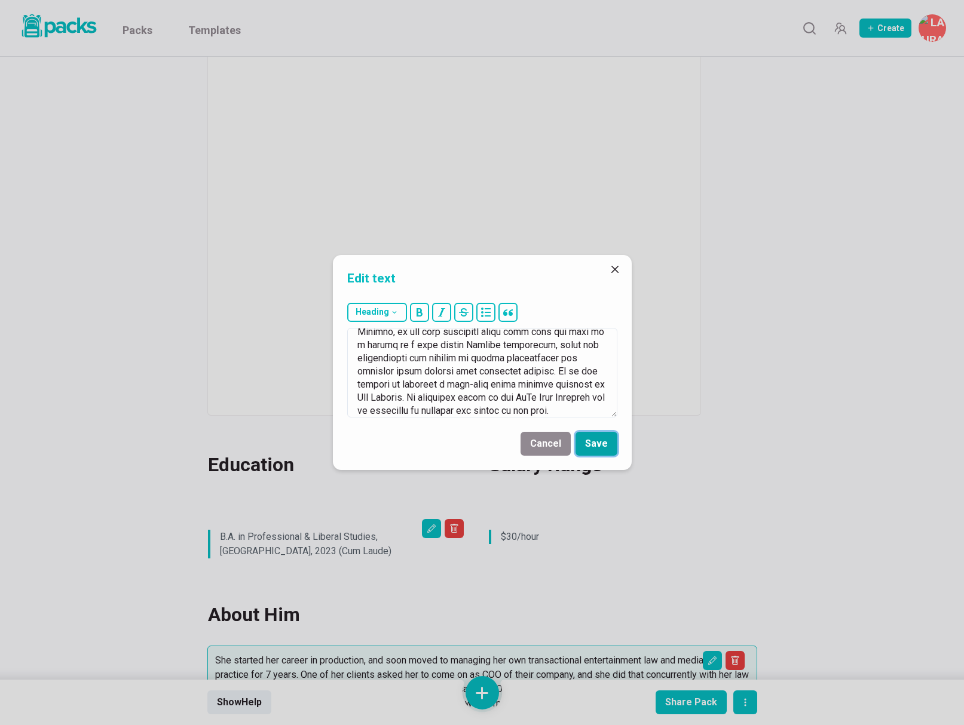
click at [590, 443] on button "Save" at bounding box center [596, 444] width 42 height 24
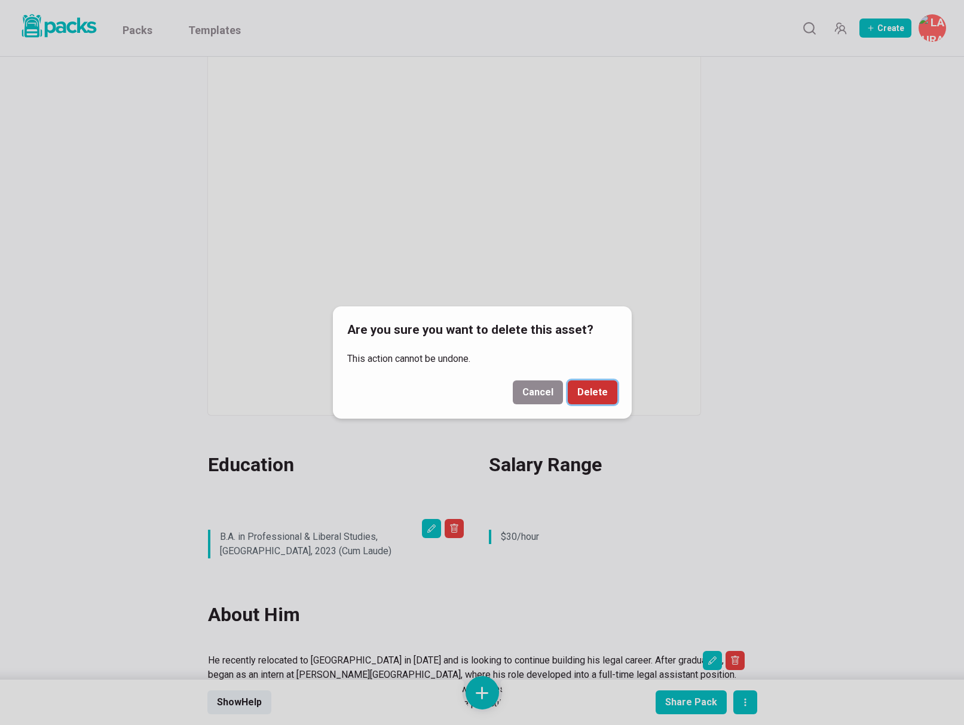
click at [592, 381] on button "Delete" at bounding box center [593, 393] width 50 height 24
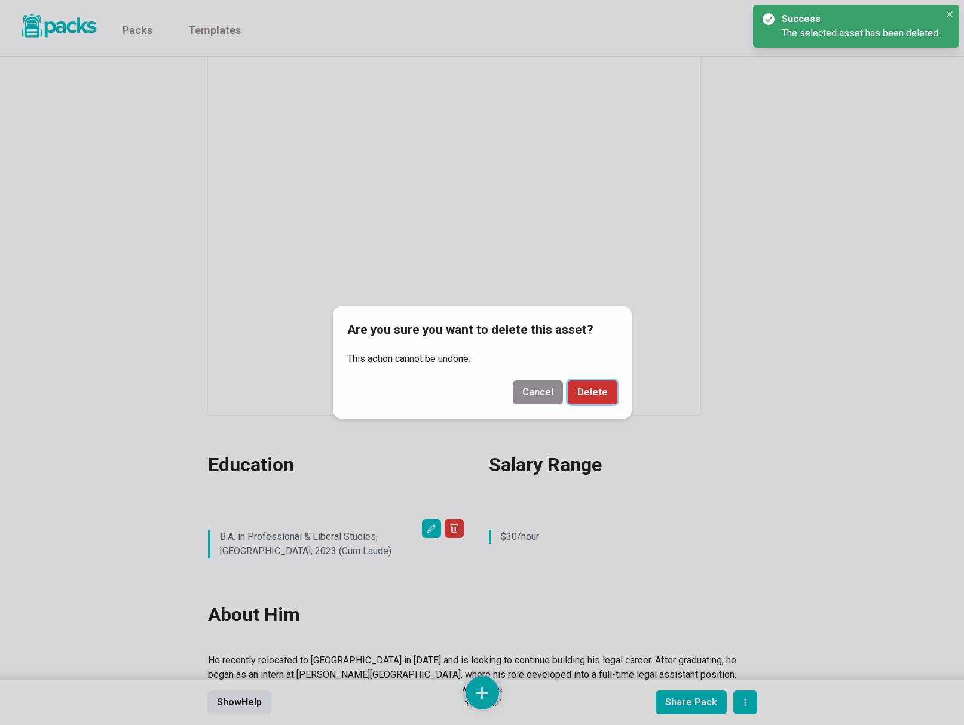
click at [602, 388] on button "Delete" at bounding box center [593, 393] width 50 height 24
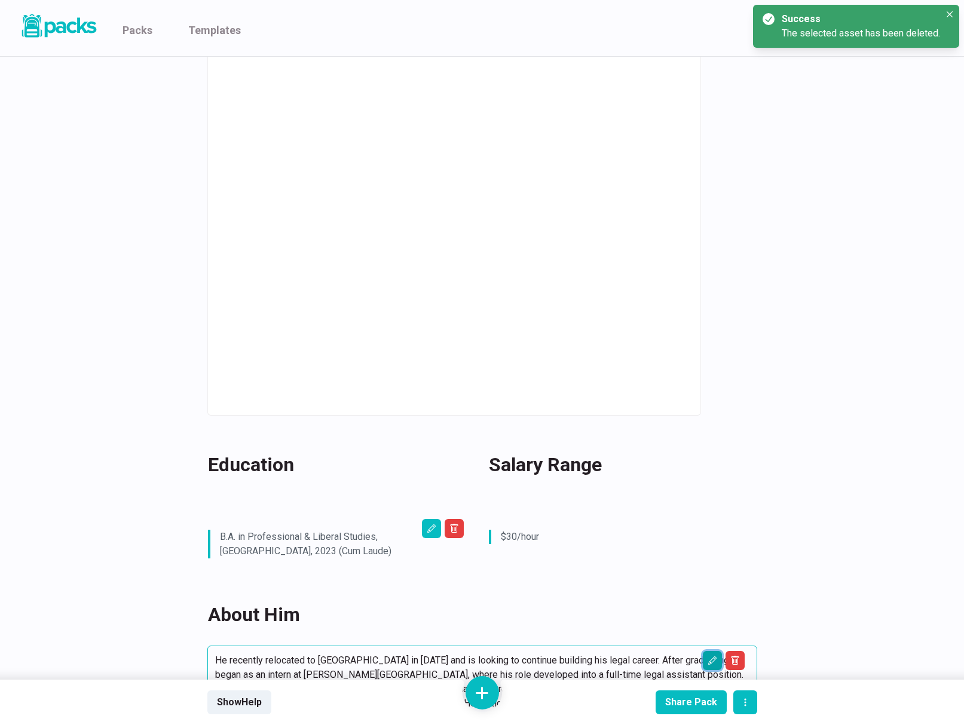
click at [710, 656] on icon "Edit asset" at bounding box center [712, 661] width 10 height 10
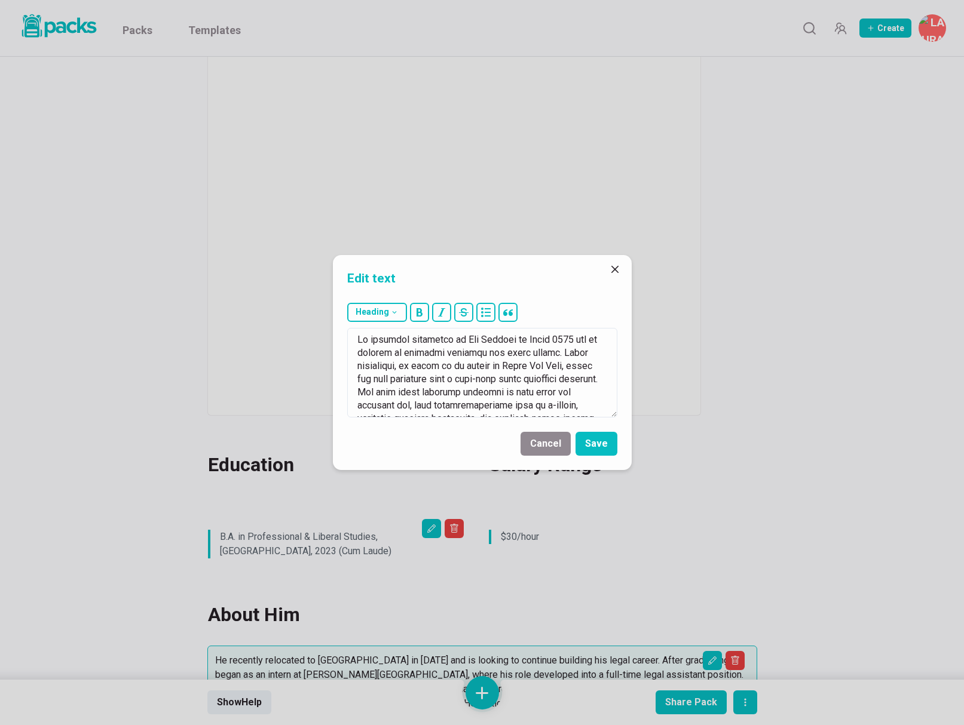
drag, startPoint x: 545, startPoint y: 354, endPoint x: 335, endPoint y: 333, distance: 211.3
click at [335, 333] on div "Heading # H1 ## H2 ### H3" at bounding box center [482, 360] width 299 height 124
click at [424, 341] on textarea "After graduating, he began as an intern at Hodum Law Firm, where his role devel…" at bounding box center [482, 373] width 270 height 90
drag, startPoint x: 471, startPoint y: 378, endPoint x: 588, endPoint y: 376, distance: 116.5
click at [588, 376] on textarea "After graduating college, he began as an intern at Hodum Law Firm, where his ro…" at bounding box center [482, 373] width 270 height 90
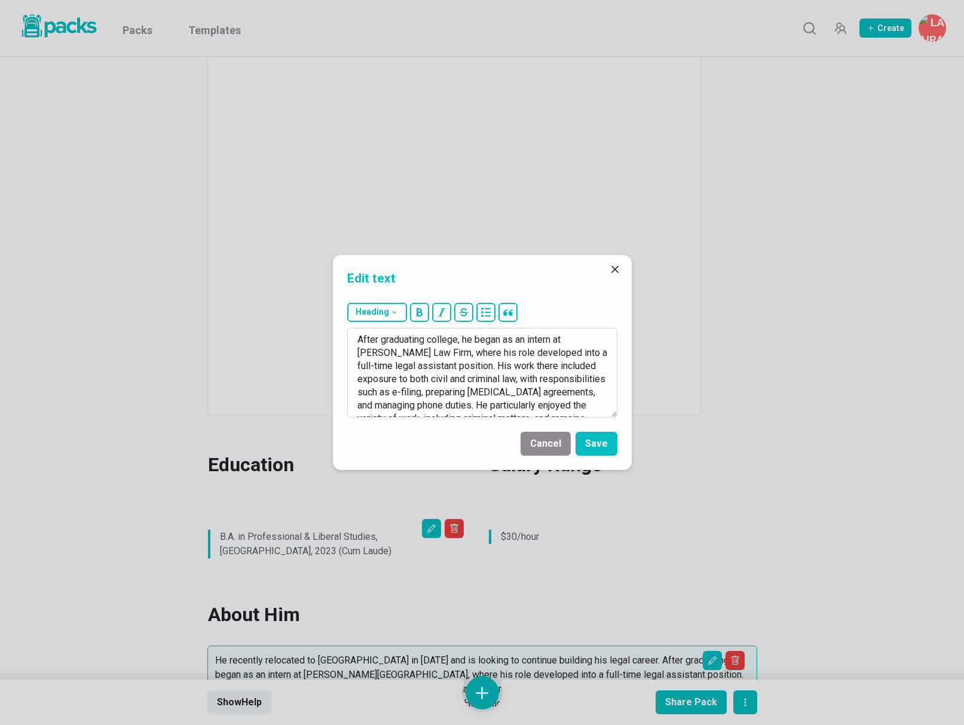
click at [481, 385] on textarea "After graduating college, he began as an intern at Hodum Law Firm, where his ro…" at bounding box center [482, 373] width 270 height 90
drag, startPoint x: 445, startPoint y: 366, endPoint x: 588, endPoint y: 379, distance: 144.0
click at [589, 379] on textarea "After graduating college, he began as an intern at Hodum Law Firm, where his ro…" at bounding box center [482, 373] width 270 height 90
click at [442, 365] on textarea "After graduating college, he began as an intern at Hodum Law Firm, where his ro…" at bounding box center [482, 373] width 270 height 90
click at [446, 380] on textarea "After graduating college, he began as an intern at Hodum Law Firm, where his ro…" at bounding box center [482, 373] width 270 height 90
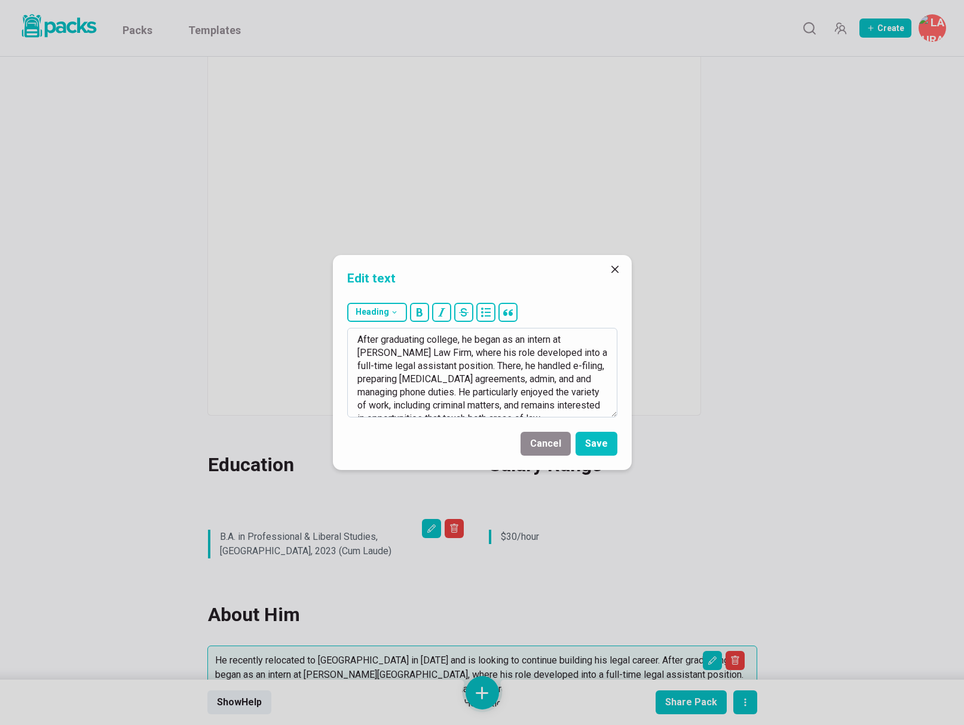
drag, startPoint x: 496, startPoint y: 380, endPoint x: 383, endPoint y: 394, distance: 114.4
click at [383, 394] on textarea "After graduating college, he began as an intern at Hodum Law Firm, where his ro…" at bounding box center [482, 373] width 270 height 90
drag, startPoint x: 391, startPoint y: 396, endPoint x: 403, endPoint y: 396, distance: 11.9
click at [392, 396] on textarea "After graduating college, he began as an intern at Hodum Law Firm, where his ro…" at bounding box center [482, 373] width 270 height 90
drag, startPoint x: 523, startPoint y: 381, endPoint x: 532, endPoint y: 393, distance: 14.5
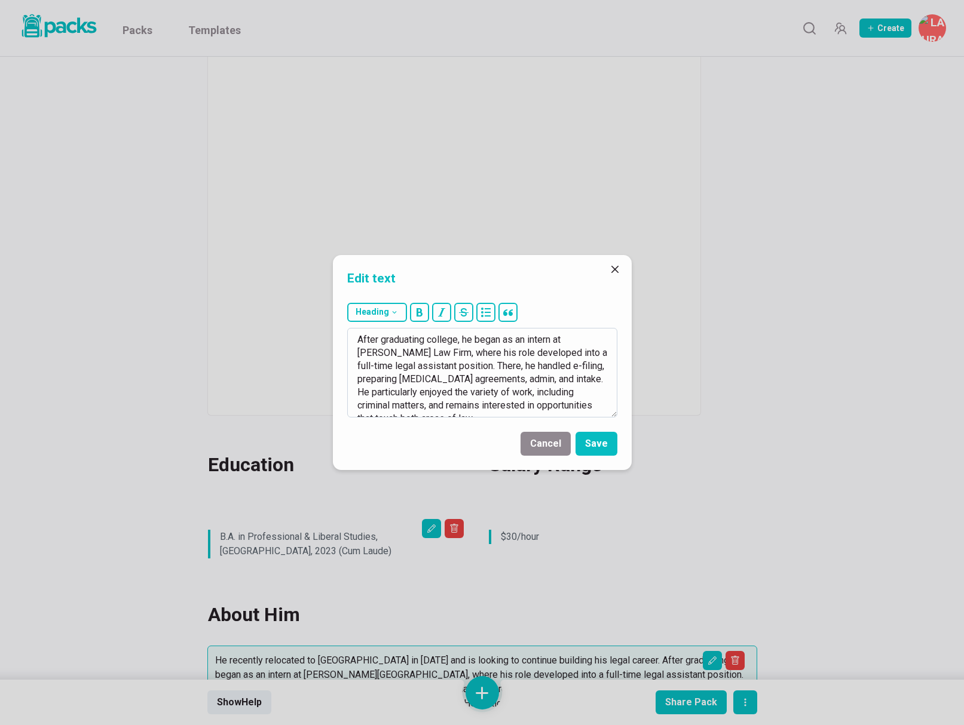
click at [522, 381] on textarea "After graduating college, he began as an intern at Hodum Law Firm, where his ro…" at bounding box center [482, 373] width 270 height 90
click at [460, 394] on textarea "After graduating college, he began as an intern at Hodum Law Firm, where his ro…" at bounding box center [482, 373] width 270 height 90
click at [421, 392] on textarea "After graduating college, he began as an intern at Hodum Law Firm, where his ro…" at bounding box center [482, 373] width 270 height 90
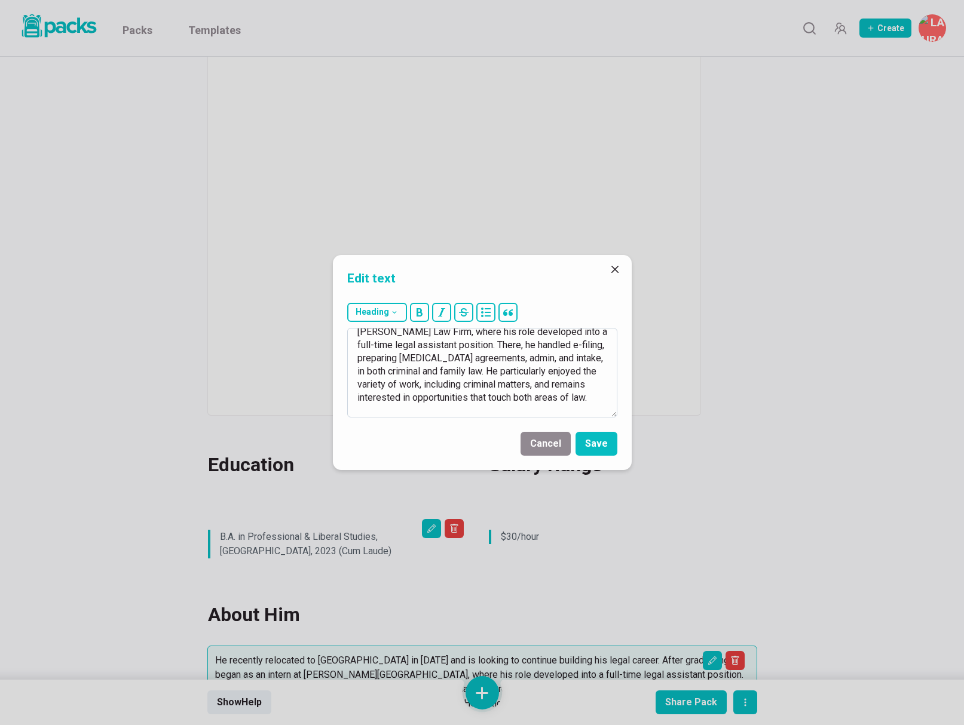
scroll to position [33, 0]
drag, startPoint x: 424, startPoint y: 359, endPoint x: 543, endPoint y: 388, distance: 122.3
click at [543, 388] on textarea "After graduating college, he began as an intern at Hodum Law Firm, where his ro…" at bounding box center [482, 373] width 270 height 90
drag, startPoint x: 386, startPoint y: 358, endPoint x: 412, endPoint y: 358, distance: 25.7
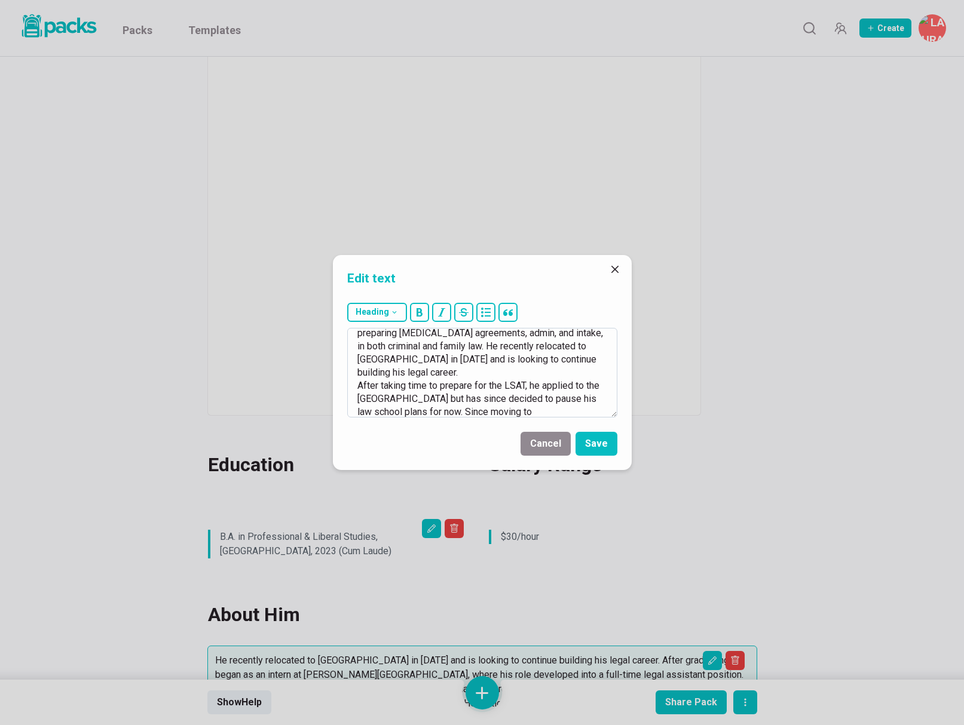
click at [412, 358] on textarea "After graduating college, he began as an intern at Hodum Law Firm, where his ro…" at bounding box center [482, 373] width 270 height 90
drag, startPoint x: 459, startPoint y: 373, endPoint x: 578, endPoint y: 371, distance: 119.5
click at [588, 370] on textarea "After graduating college, he began as an intern at Hodum Law Firm, where his ro…" at bounding box center [482, 373] width 270 height 90
click at [603, 374] on textarea "After graduating college, he began as an intern at Hodum Law Firm, where his ro…" at bounding box center [482, 373] width 270 height 90
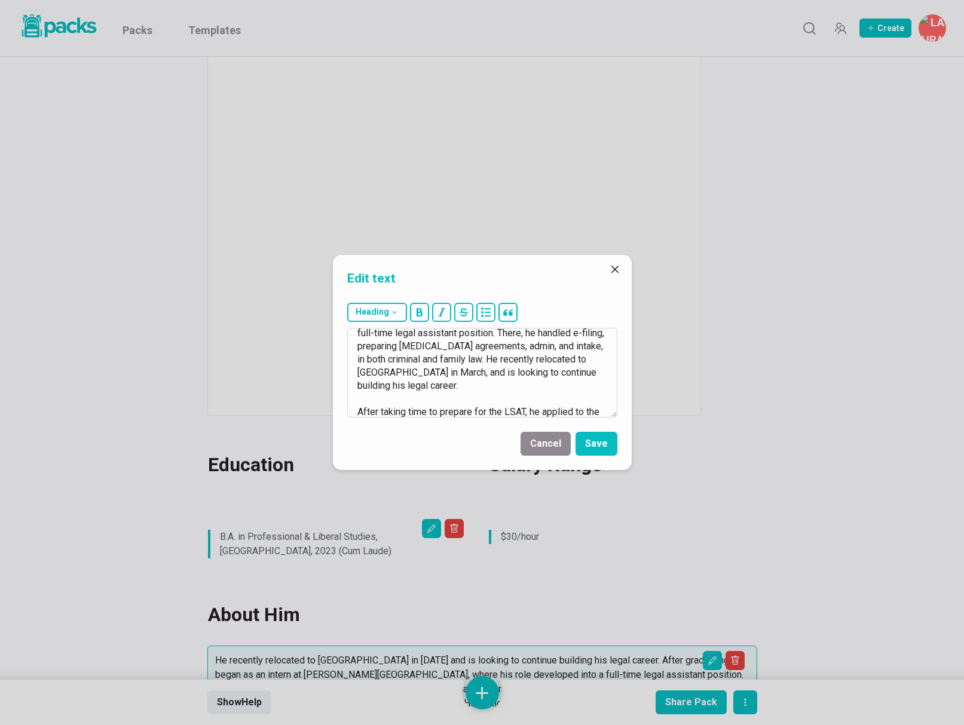
scroll to position [46, 0]
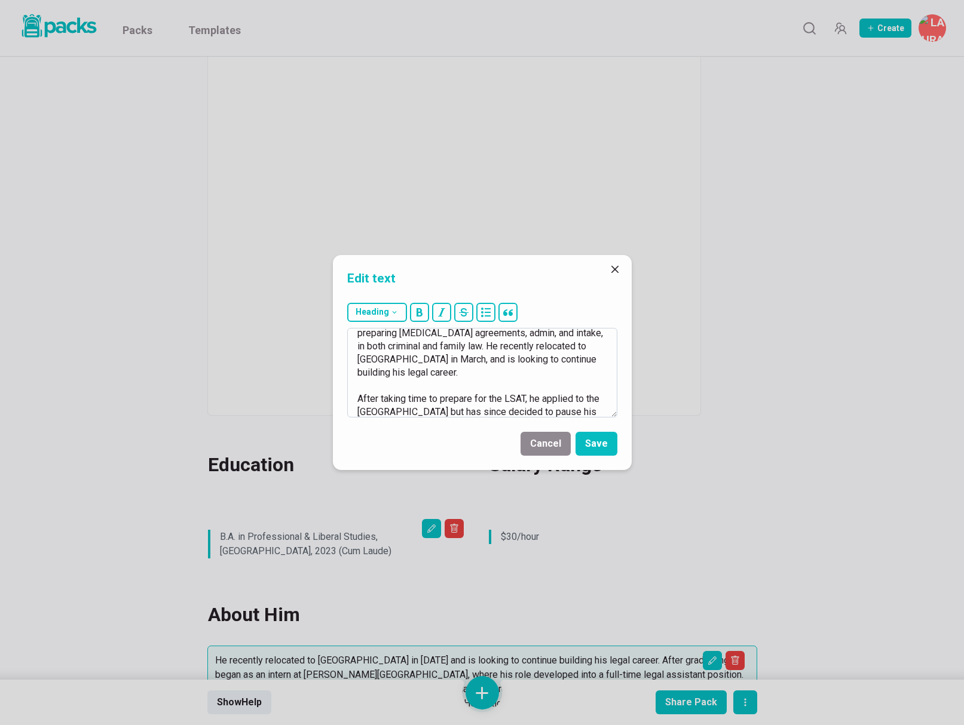
drag, startPoint x: 413, startPoint y: 360, endPoint x: 447, endPoint y: 359, distance: 33.5
click at [447, 359] on textarea "After graduating college, he began as an intern at Hodum Law Firm, where his ro…" at bounding box center [482, 373] width 270 height 90
click at [424, 347] on textarea "After graduating college, he began as an intern at Hodum Law Firm, where his ro…" at bounding box center [482, 373] width 270 height 90
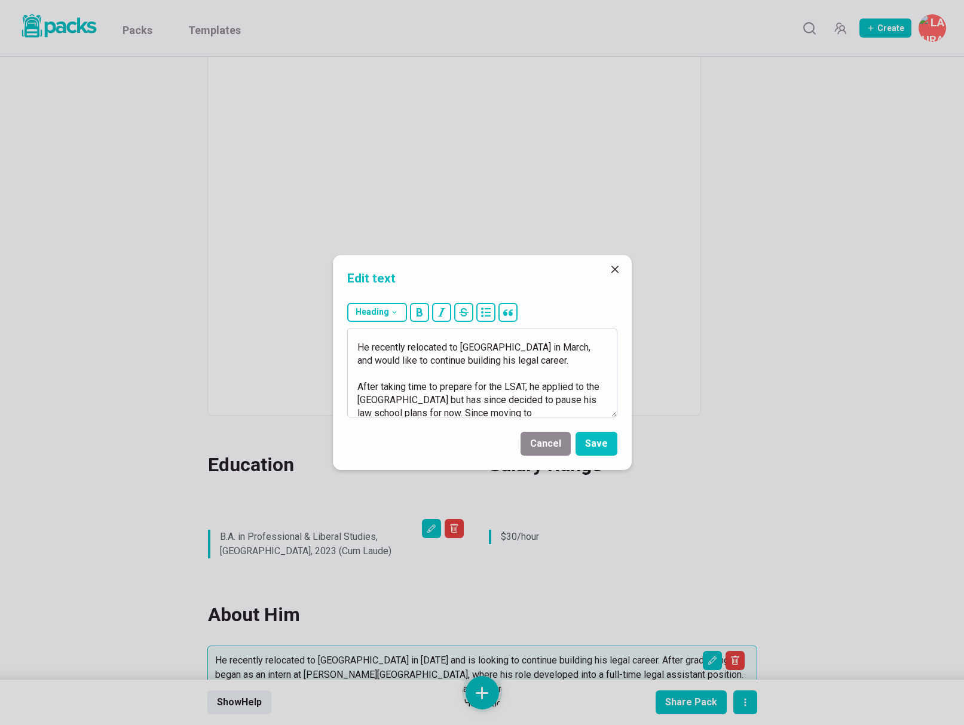
scroll to position [84, 0]
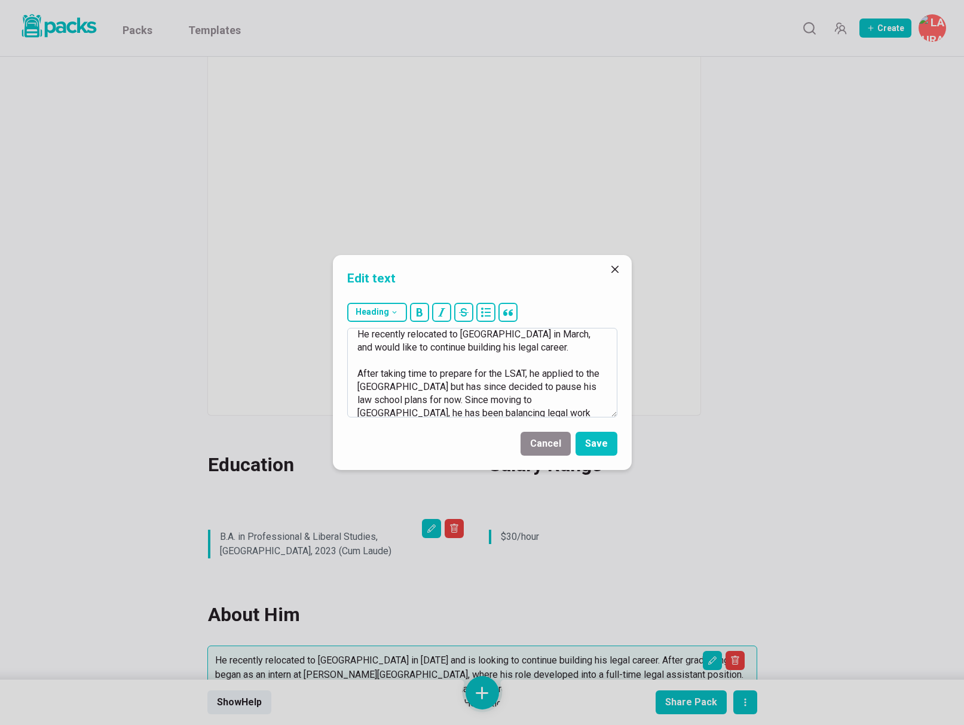
click at [557, 353] on textarea "After graduating college, he began as an intern at Hodum Law Firm, where his ro…" at bounding box center [482, 373] width 270 height 90
drag, startPoint x: 357, startPoint y: 373, endPoint x: 536, endPoint y: 372, distance: 179.8
click at [536, 372] on textarea "After graduating college, he began as an intern at Hodum Law Firm, where his ro…" at bounding box center [482, 373] width 270 height 90
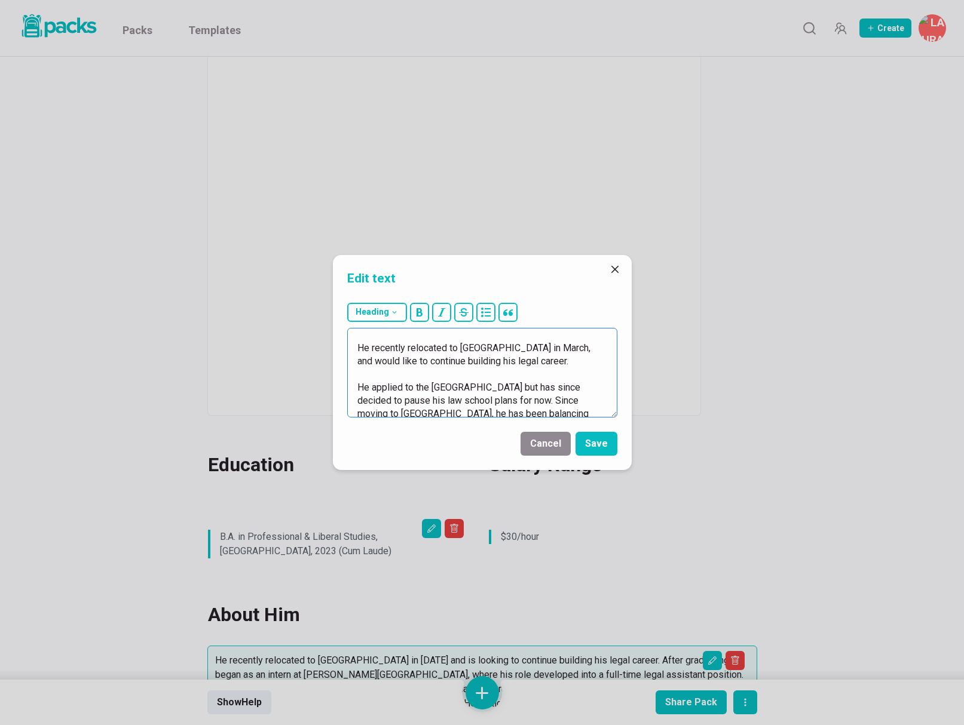
scroll to position [76, 0]
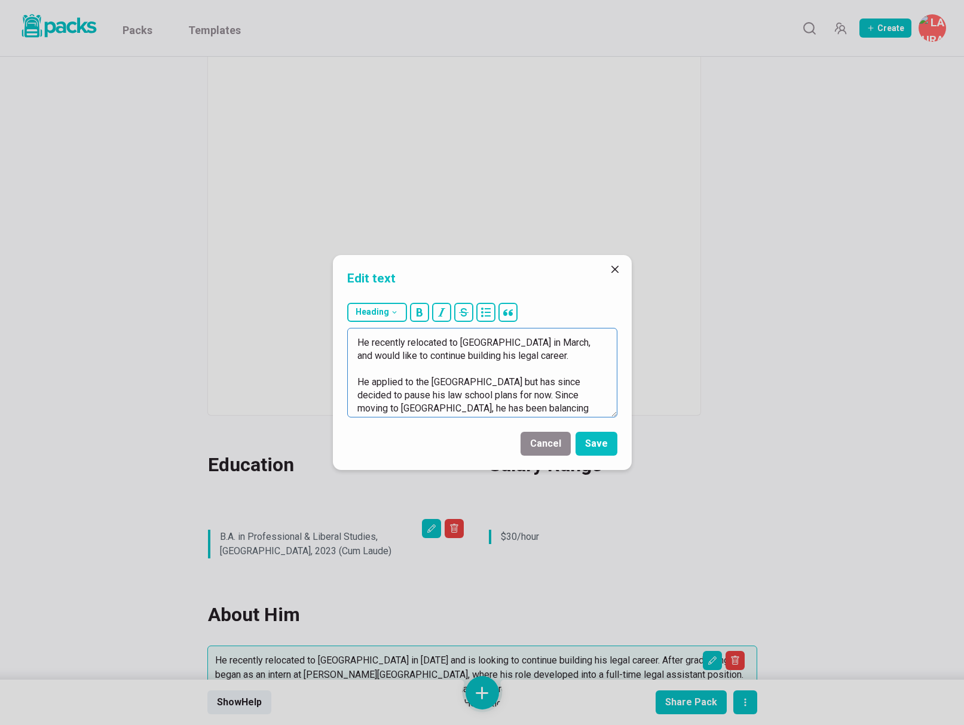
drag, startPoint x: 462, startPoint y: 341, endPoint x: 513, endPoint y: 341, distance: 50.2
click at [513, 341] on textarea "After graduating college, he began as an intern at Hodum Law Firm, where his ro…" at bounding box center [482, 373] width 270 height 90
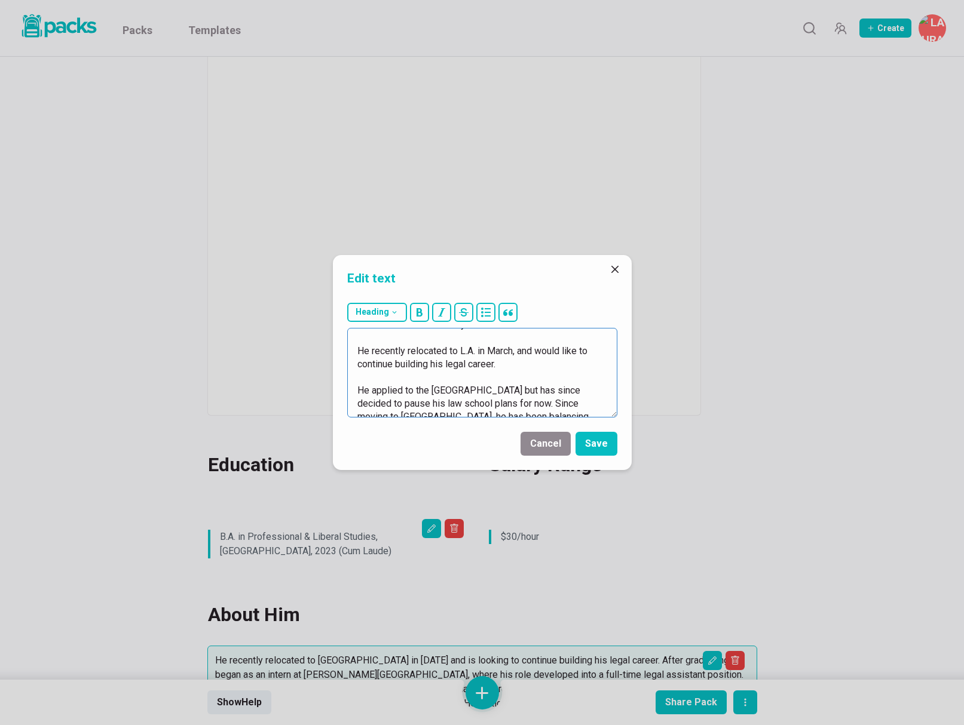
scroll to position [51, 0]
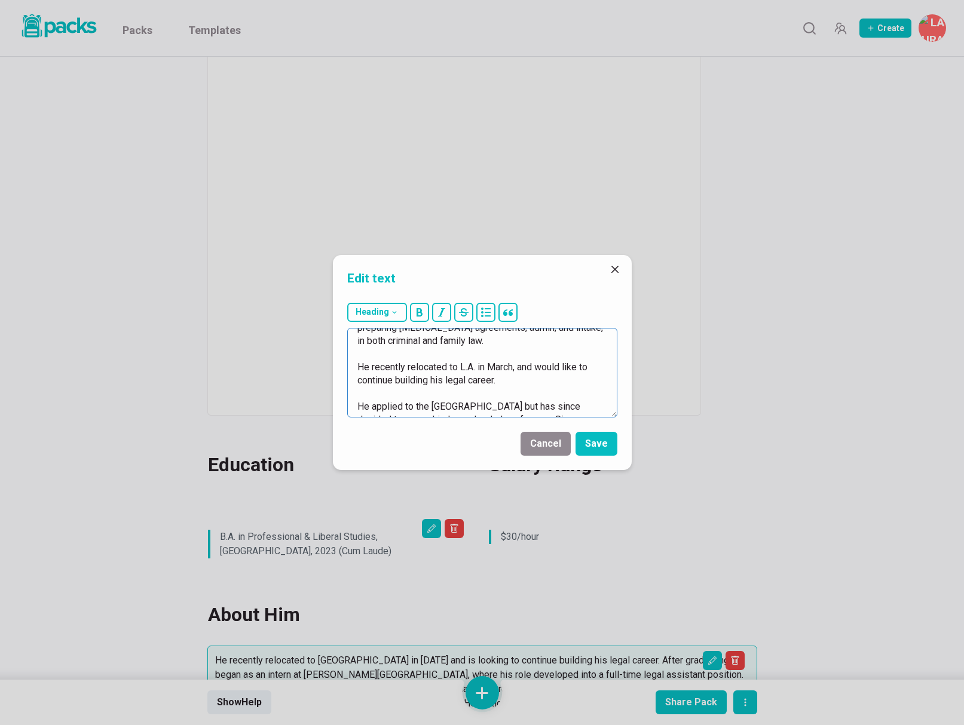
click at [448, 341] on textarea "After graduating college, he began as an intern at Hodum Law Firm, where his ro…" at bounding box center [482, 373] width 270 height 90
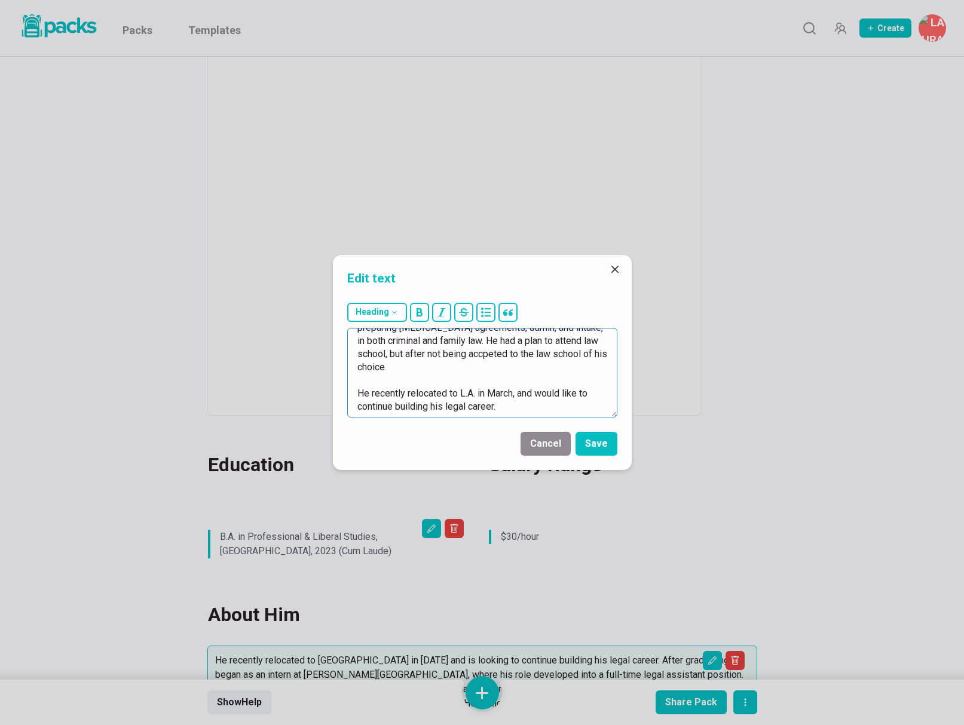
click at [506, 360] on textarea "After graduating college, he began as an intern at Hodum Law Firm, where his ro…" at bounding box center [482, 373] width 270 height 90
click at [436, 354] on textarea "After graduating college, he began as an intern at Hodum Law Firm, where his ro…" at bounding box center [482, 373] width 270 height 90
click at [602, 358] on textarea "After graduating college, he began as an intern at Hodum Law Firm, where his ro…" at bounding box center [482, 373] width 270 height 90
click at [485, 363] on textarea at bounding box center [482, 373] width 270 height 90
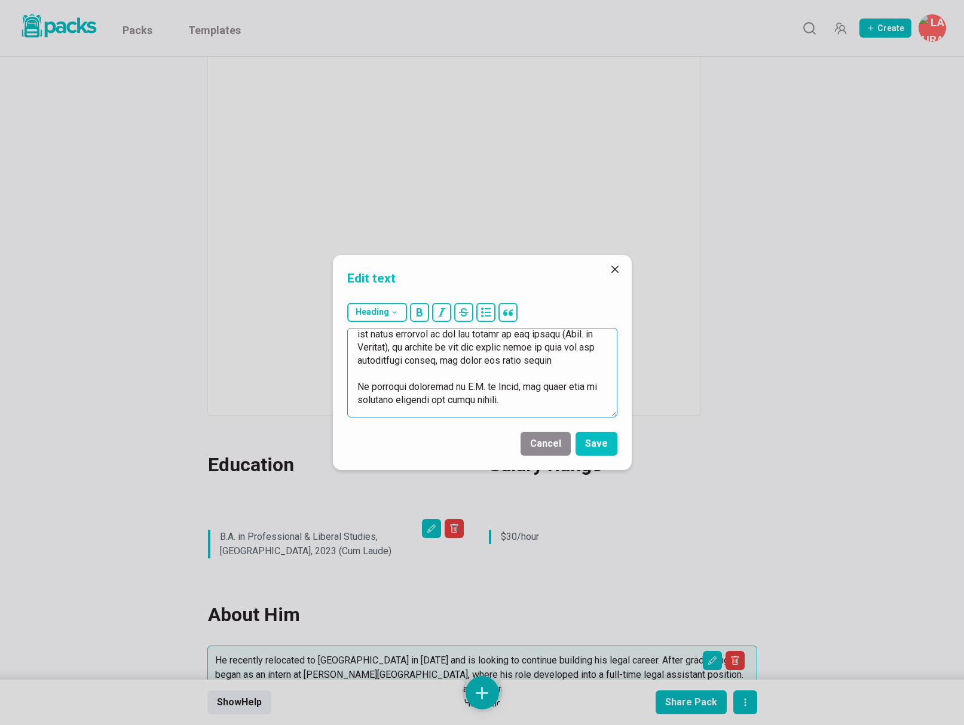
drag, startPoint x: 486, startPoint y: 363, endPoint x: 592, endPoint y: 360, distance: 105.8
click at [593, 360] on textarea at bounding box center [482, 373] width 270 height 90
click at [553, 363] on textarea at bounding box center [482, 373] width 270 height 90
drag, startPoint x: 484, startPoint y: 360, endPoint x: 513, endPoint y: 369, distance: 30.0
click at [513, 369] on textarea at bounding box center [482, 373] width 270 height 90
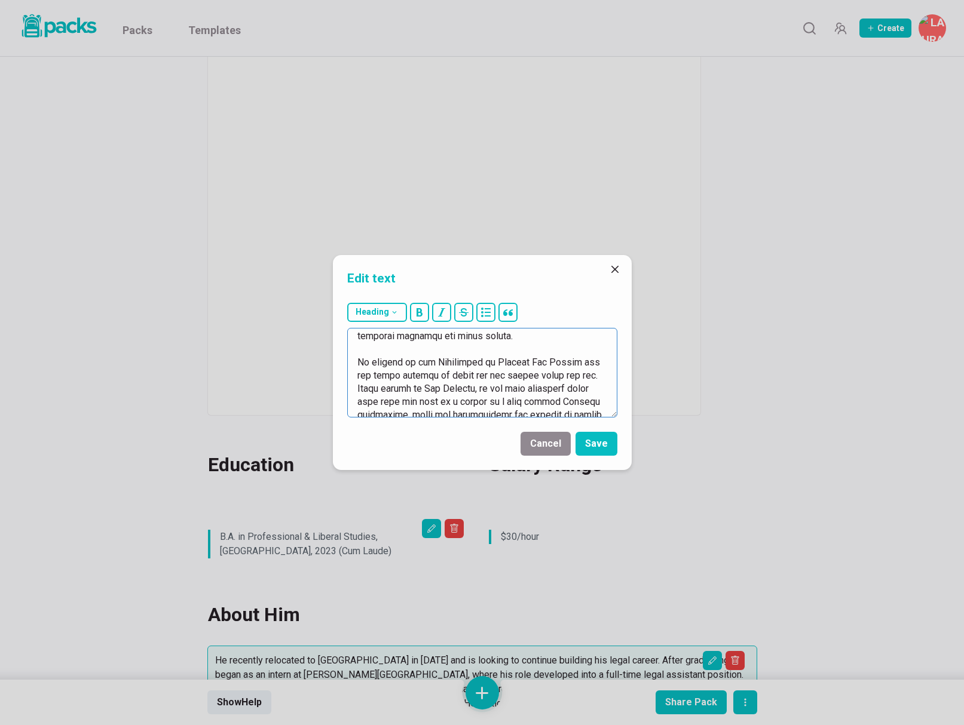
scroll to position [134, 0]
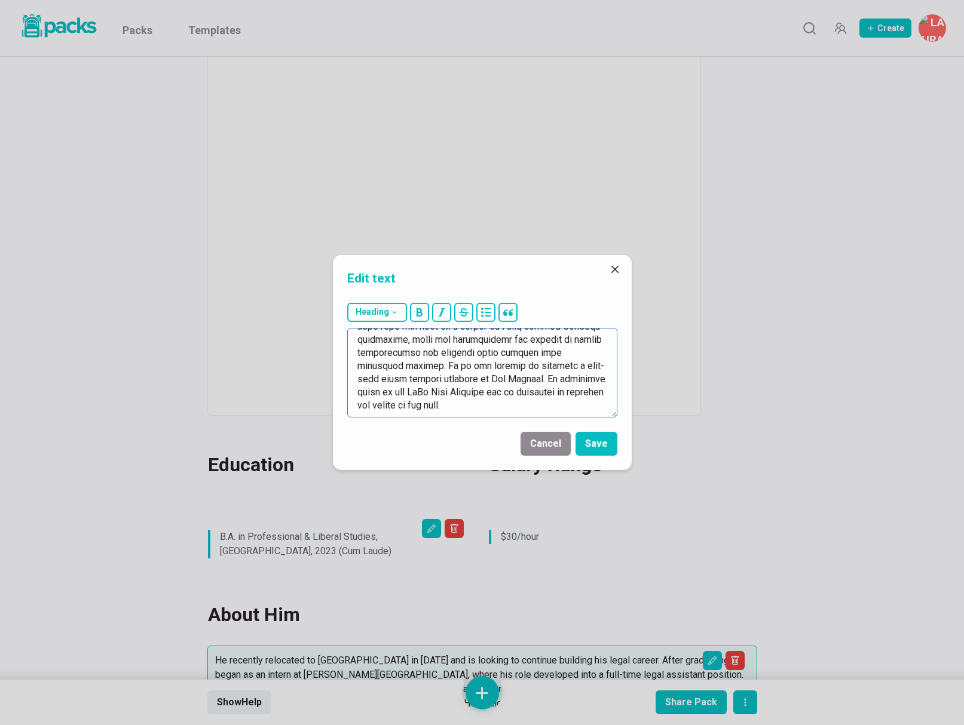
drag, startPoint x: 357, startPoint y: 363, endPoint x: 427, endPoint y: 439, distance: 103.2
click at [427, 439] on form "Heading # H1 ## H2 ### H3 Cancel Save" at bounding box center [482, 384] width 299 height 172
click at [579, 394] on textarea "After graduating college, he began as an intern at Hodum Law Firm, where his ro…" at bounding box center [482, 373] width 270 height 90
click at [423, 402] on textarea "After graduating college, he began as an intern at Hodum Law Firm, where his ro…" at bounding box center [482, 373] width 270 height 90
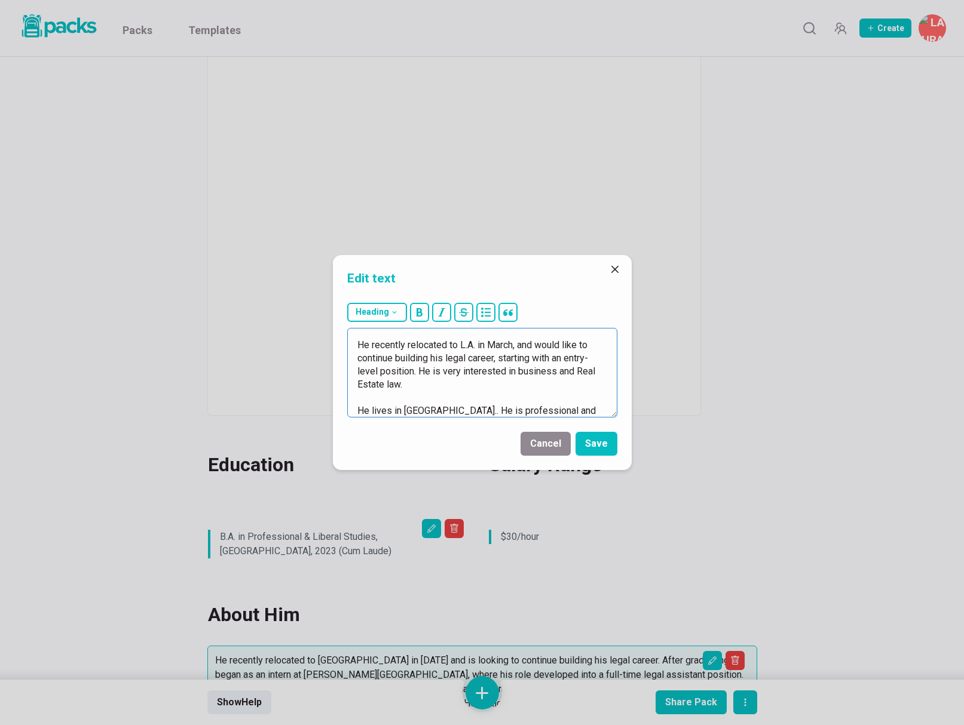
scroll to position [126, 0]
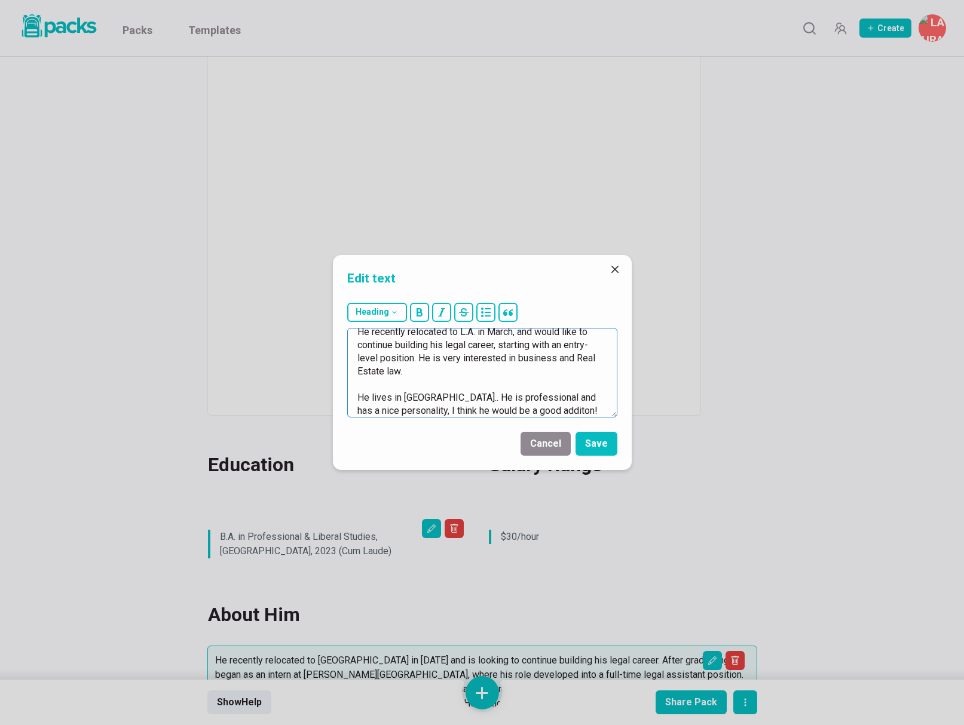
click at [566, 410] on textarea "After graduating college, he began as an intern at Hodum Law Firm, where his ro…" at bounding box center [482, 373] width 270 height 90
click at [477, 398] on textarea "After graduating college, he began as an intern at Hodum Law Firm, where his ro…" at bounding box center [482, 373] width 270 height 90
type textarea "After graduating college, he began as an intern at Hodum Law Firm, where his ro…"
click at [597, 438] on button "Save" at bounding box center [596, 444] width 42 height 24
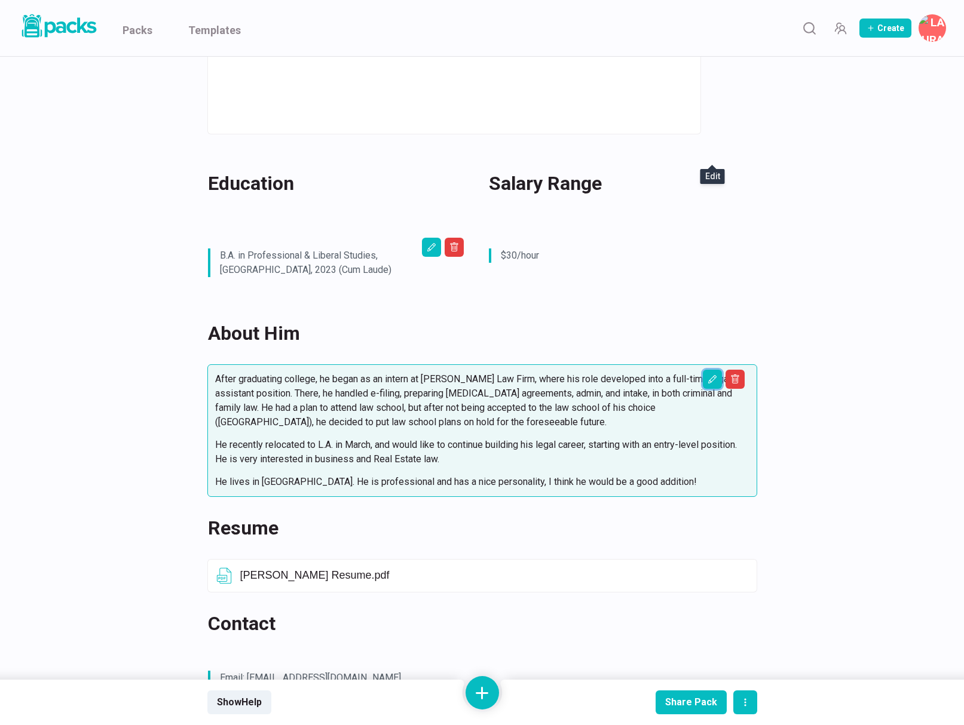
scroll to position [551, 0]
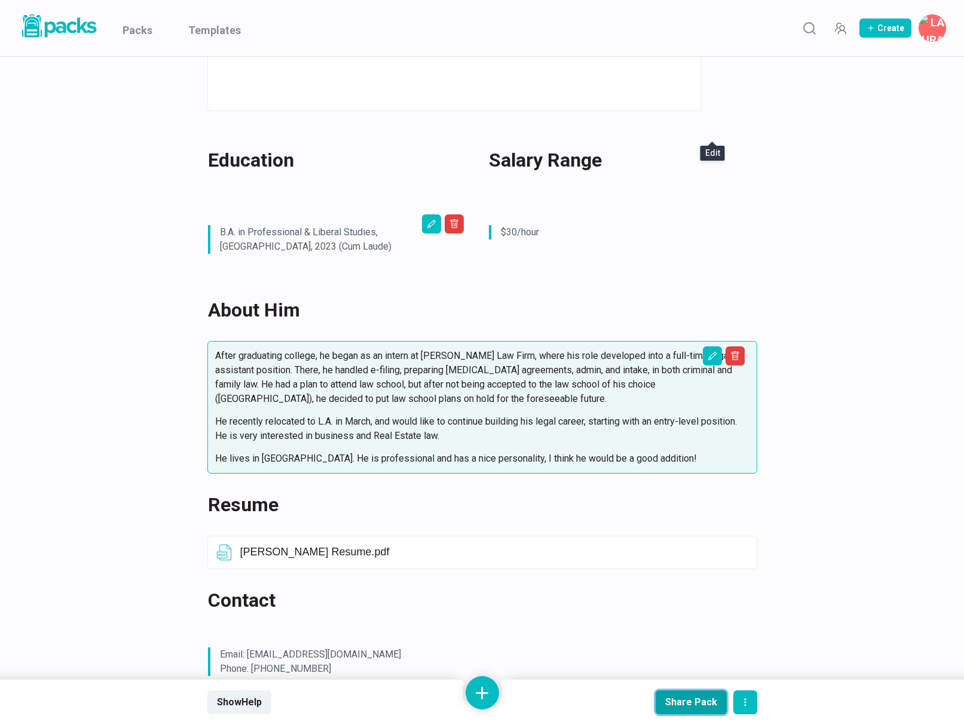
click at [680, 706] on div "Share Pack" at bounding box center [691, 702] width 52 height 11
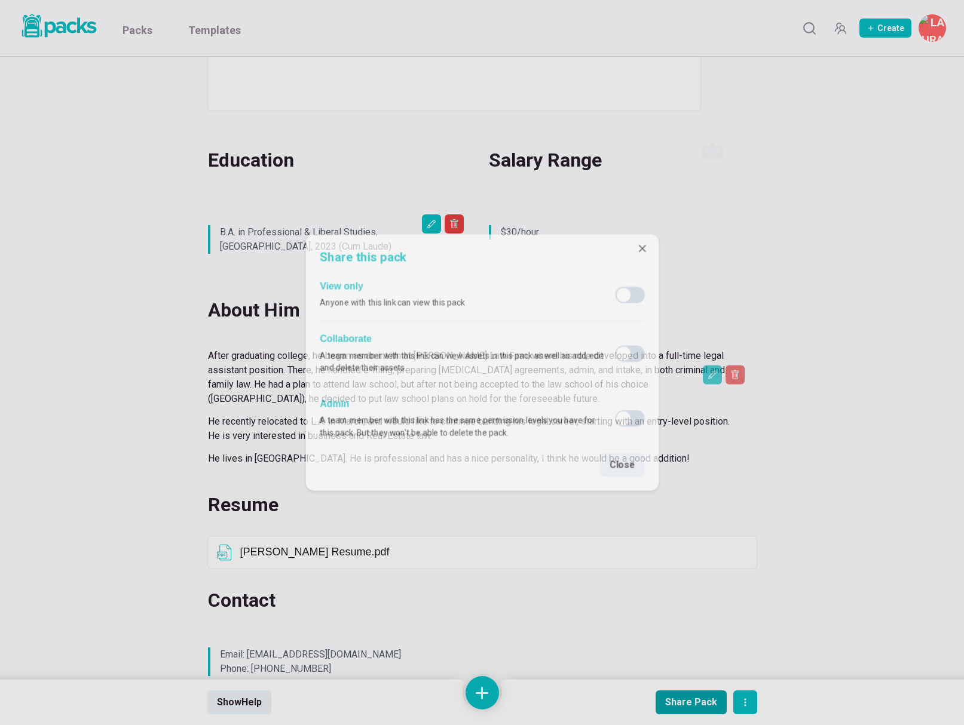
scroll to position [551, 0]
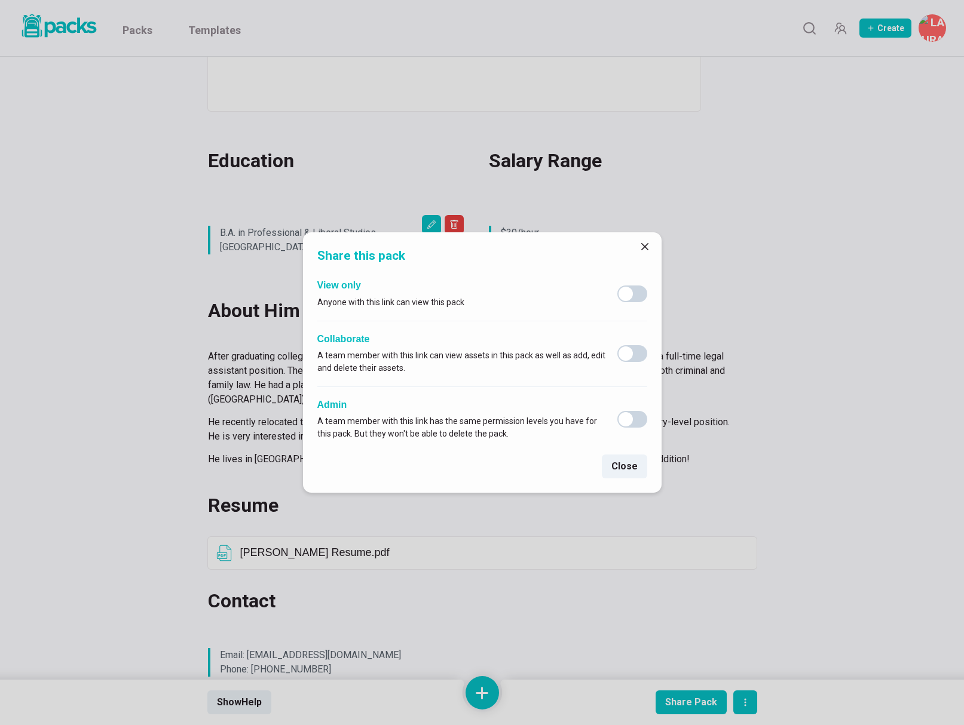
click at [645, 296] on span at bounding box center [632, 294] width 30 height 17
click at [617, 286] on input "checkbox" at bounding box center [617, 285] width 1 height 1
checkbox input "true"
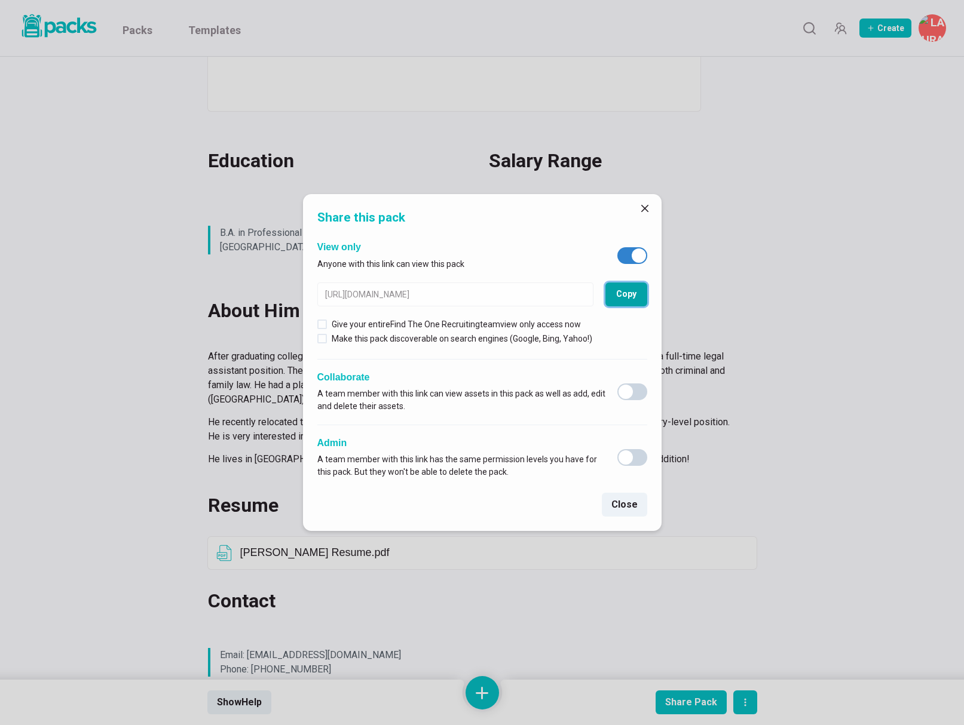
click at [630, 295] on button "Copy" at bounding box center [626, 295] width 42 height 24
drag, startPoint x: 649, startPoint y: 207, endPoint x: 412, endPoint y: 16, distance: 305.0
click at [649, 207] on button "Close" at bounding box center [644, 208] width 19 height 19
